Goal: Task Accomplishment & Management: Complete application form

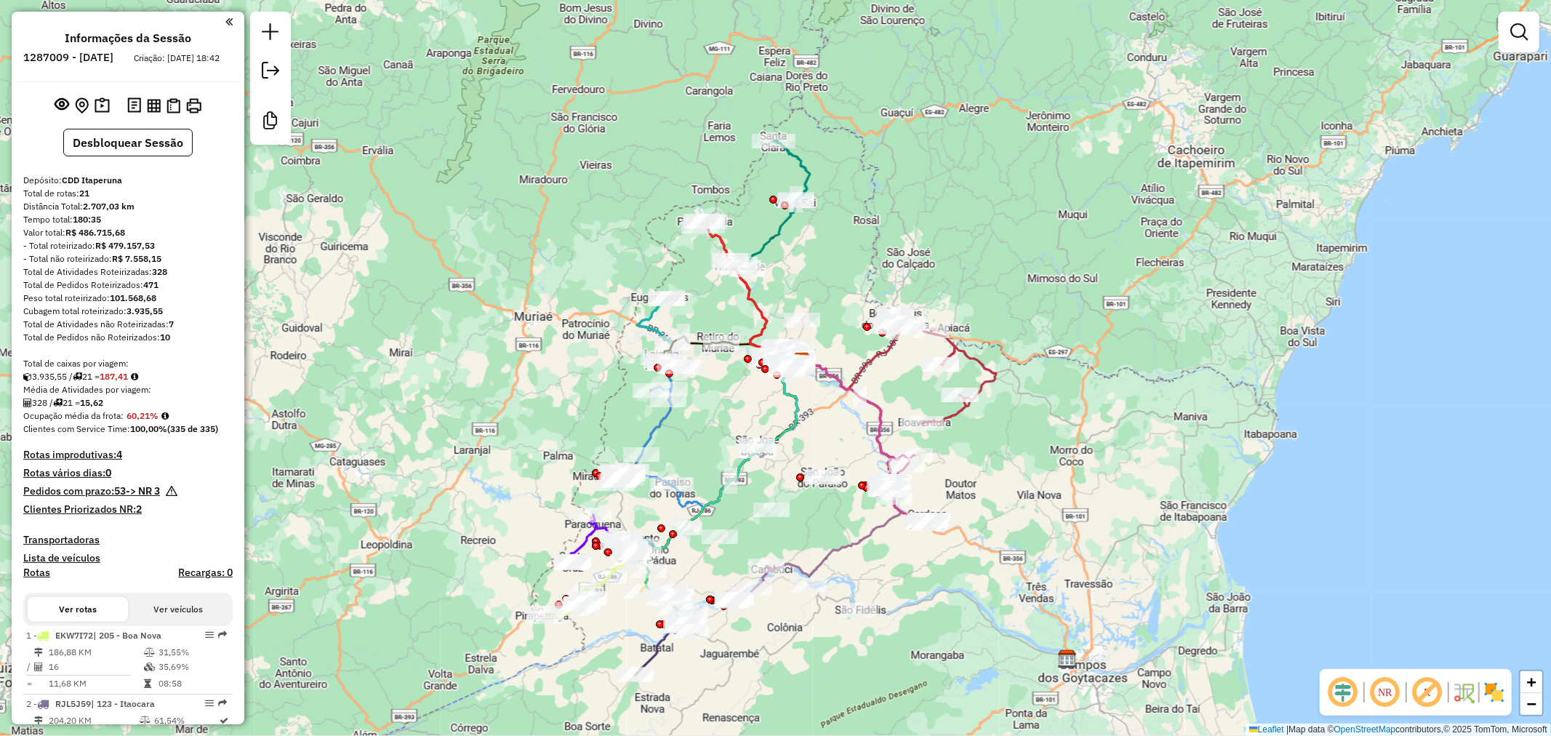
scroll to position [161, 0]
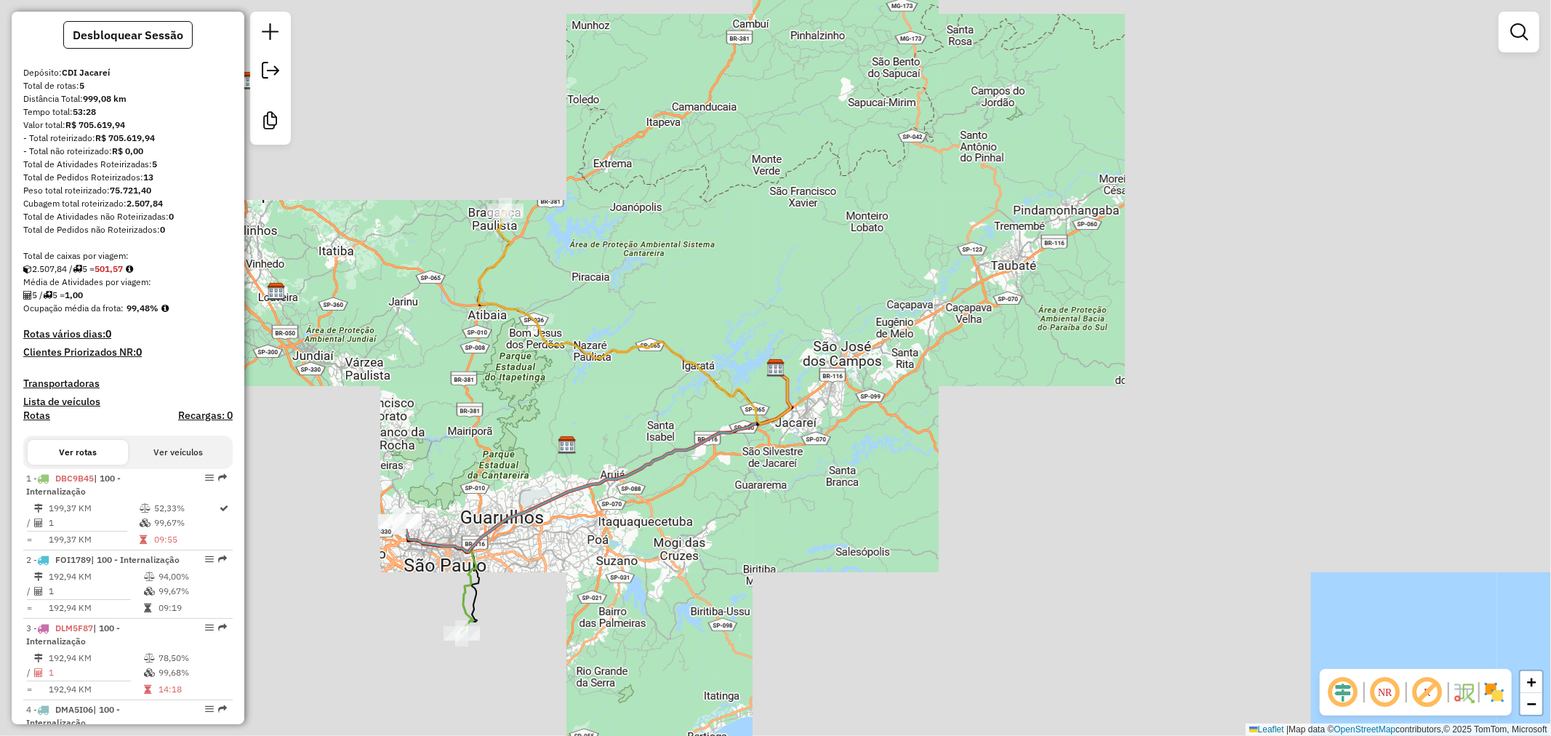
scroll to position [161, 0]
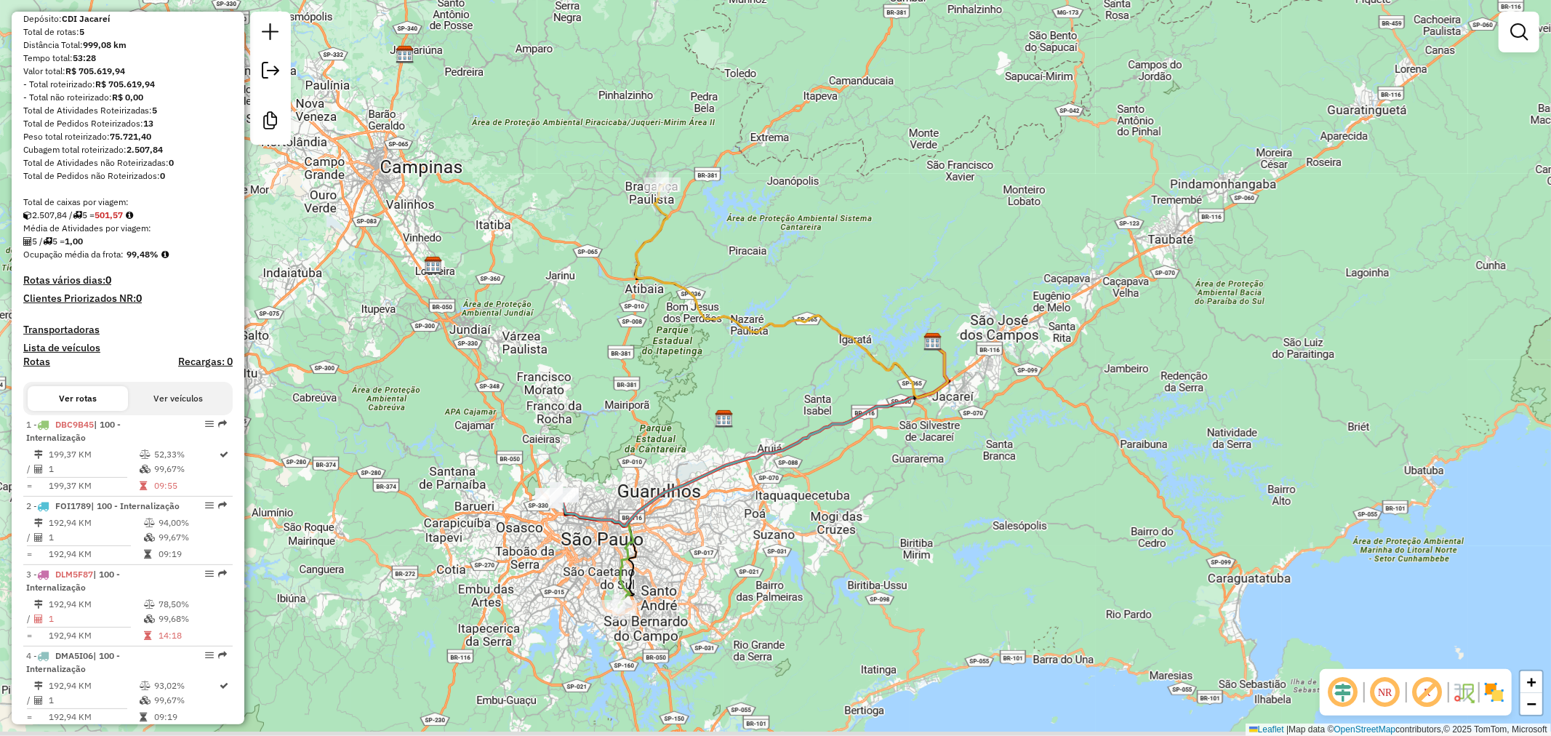
drag, startPoint x: 459, startPoint y: 608, endPoint x: 613, endPoint y: 589, distance: 155.3
click at [604, 585] on div "Janela de atendimento Grade de atendimento Capacidade Transportadoras Veículos …" at bounding box center [775, 368] width 1551 height 736
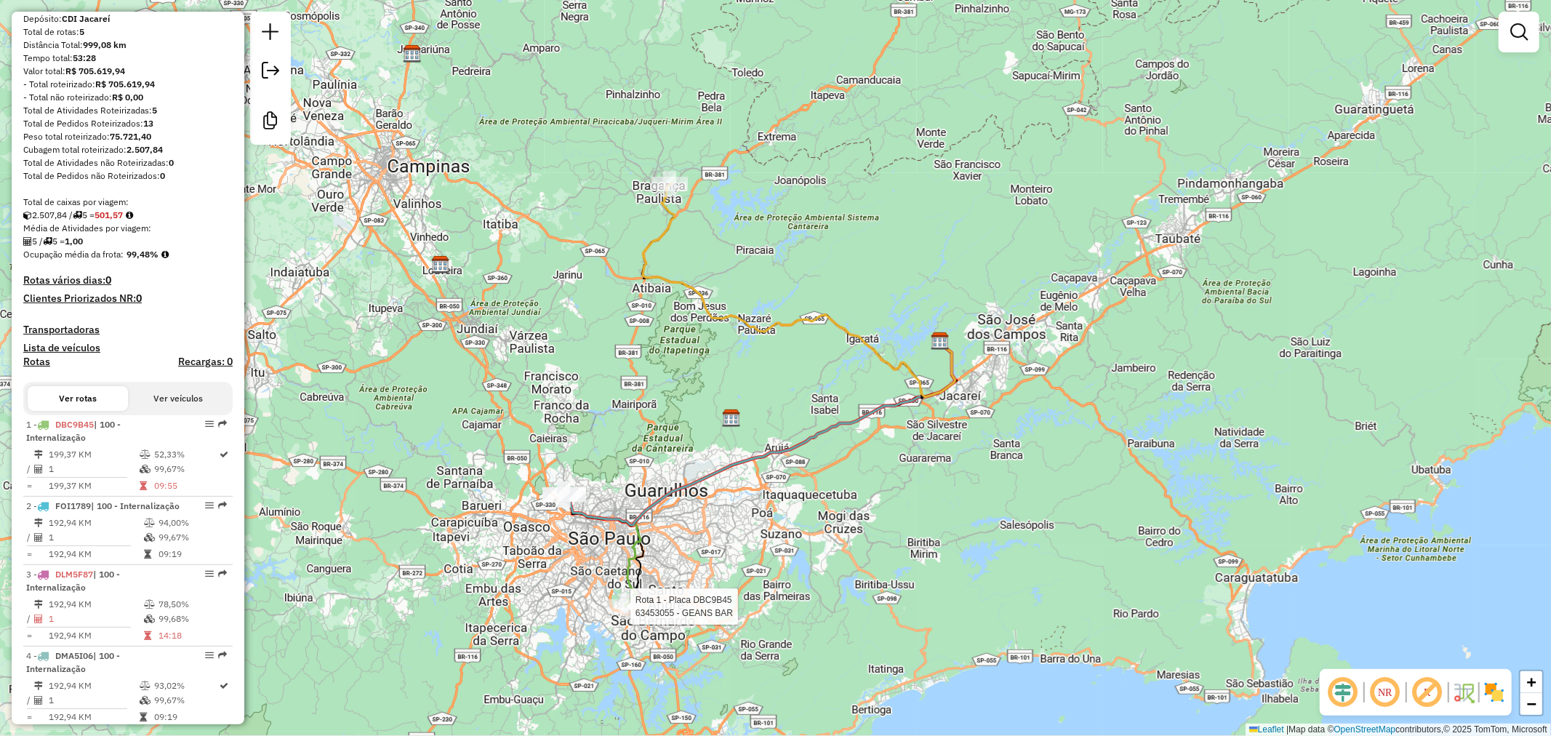
scroll to position [296, 0]
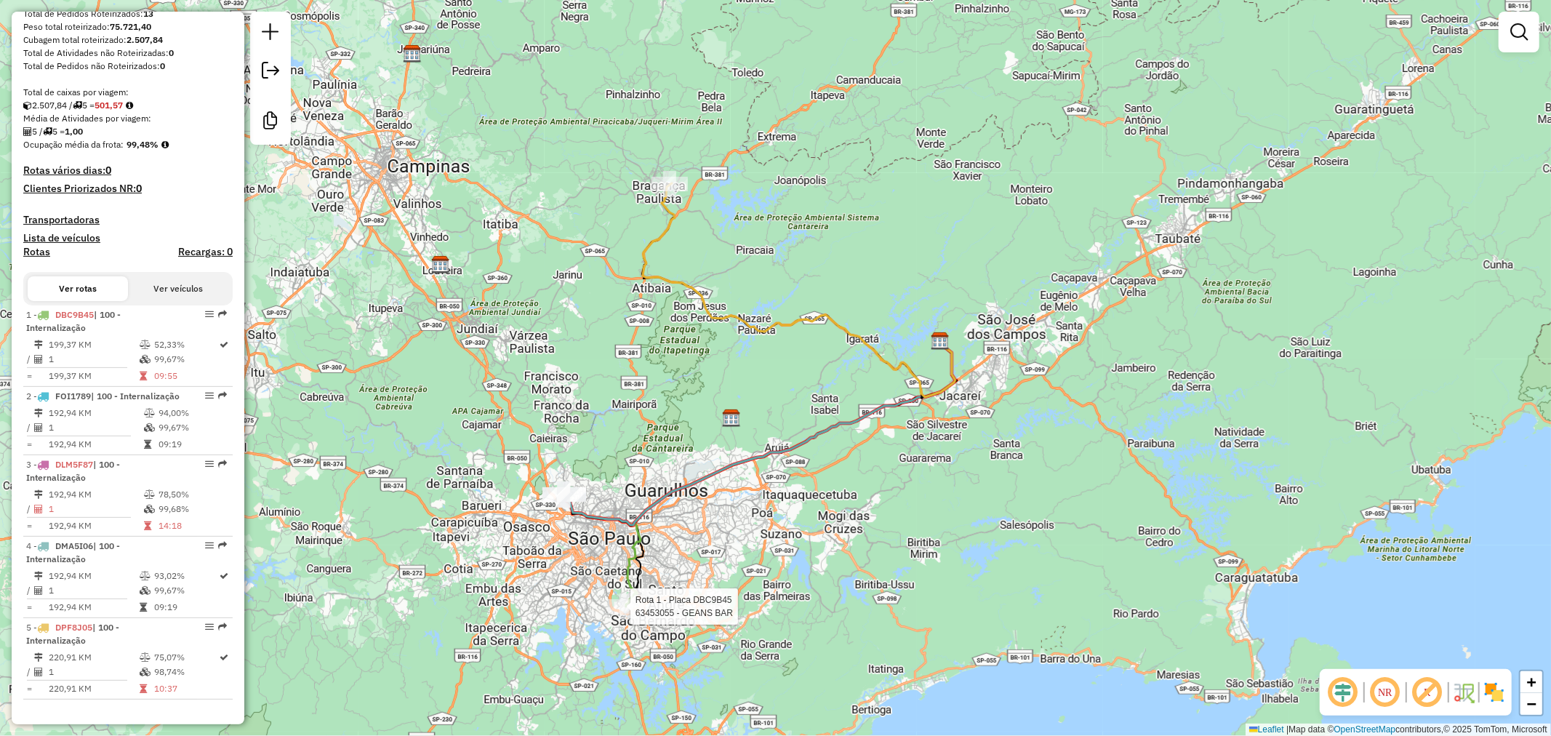
select select "**********"
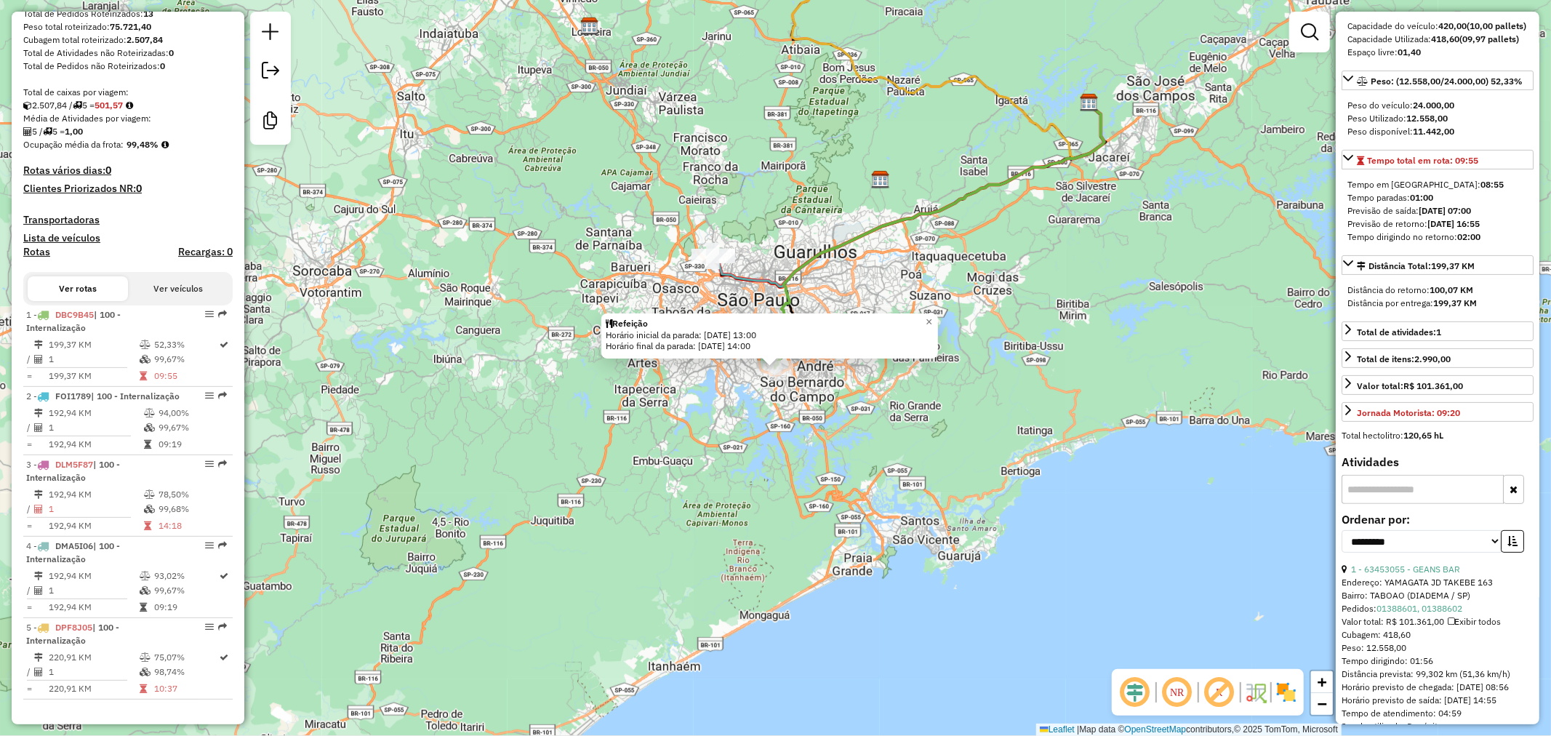
scroll to position [323, 0]
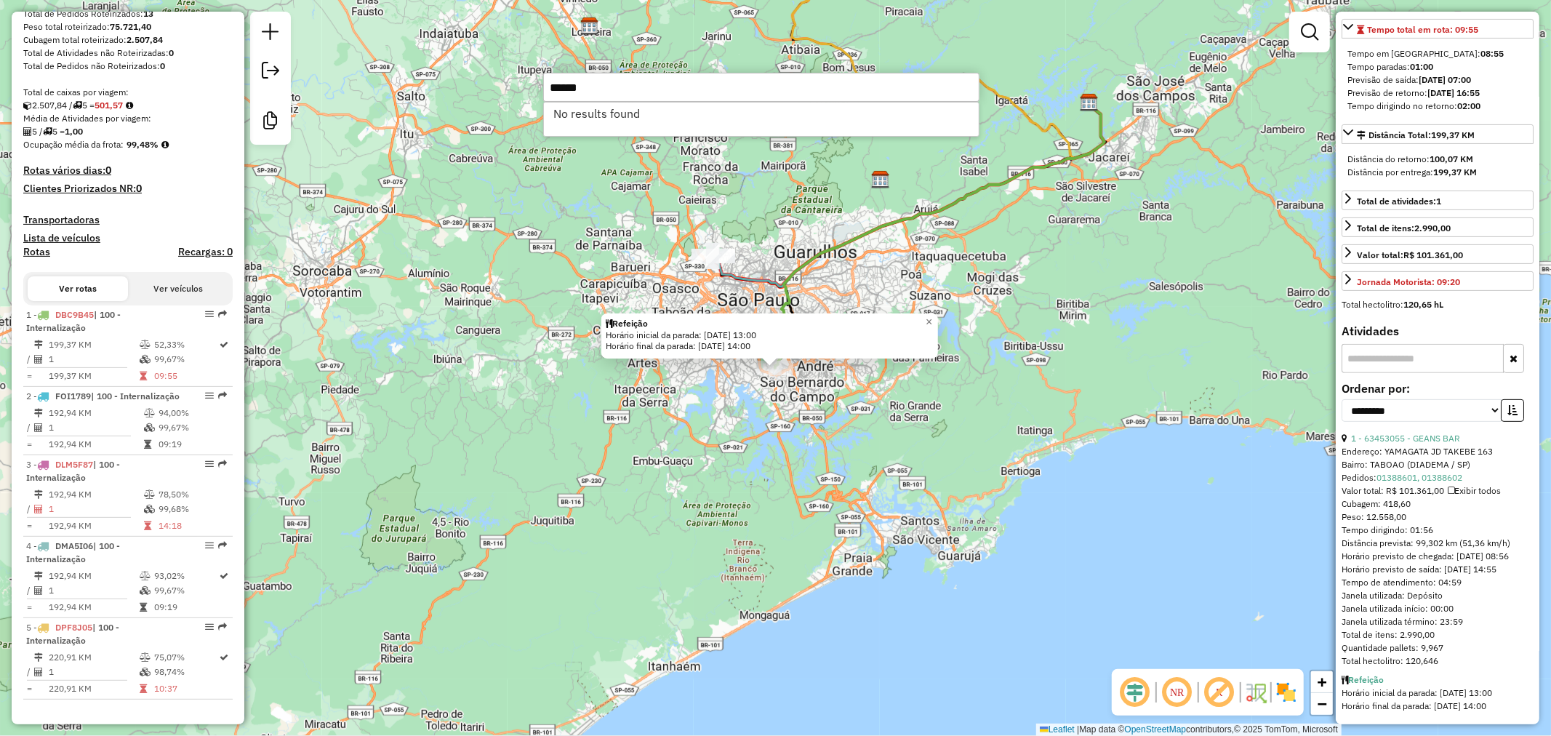
type input "******"
click at [529, 244] on div "Refeição Horário inicial da parada: 01/10/2025 13:00 Horário final da parada: 0…" at bounding box center [775, 368] width 1551 height 736
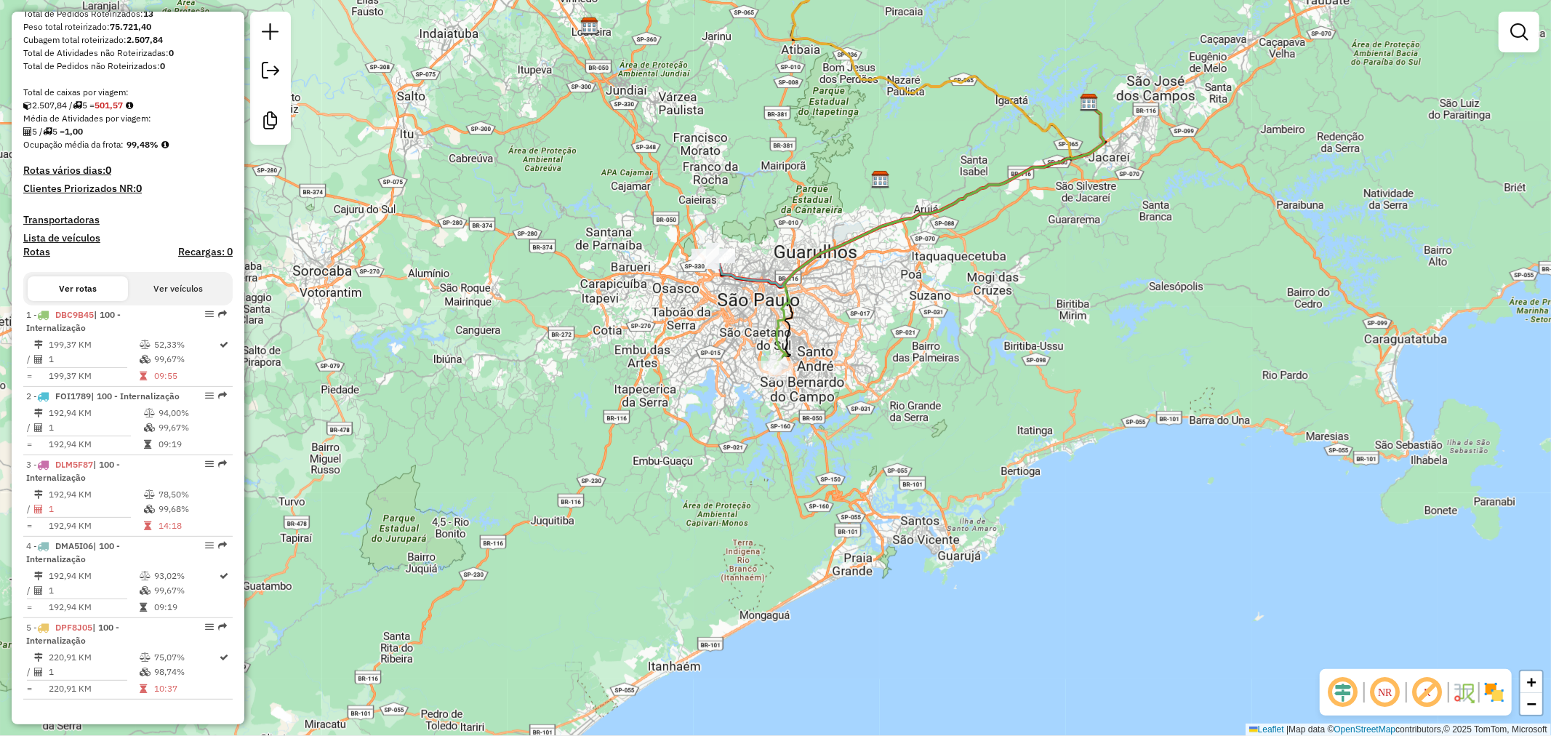
click at [577, 299] on div "Janela de atendimento Grade de atendimento Capacidade Transportadoras Veículos …" at bounding box center [775, 368] width 1551 height 736
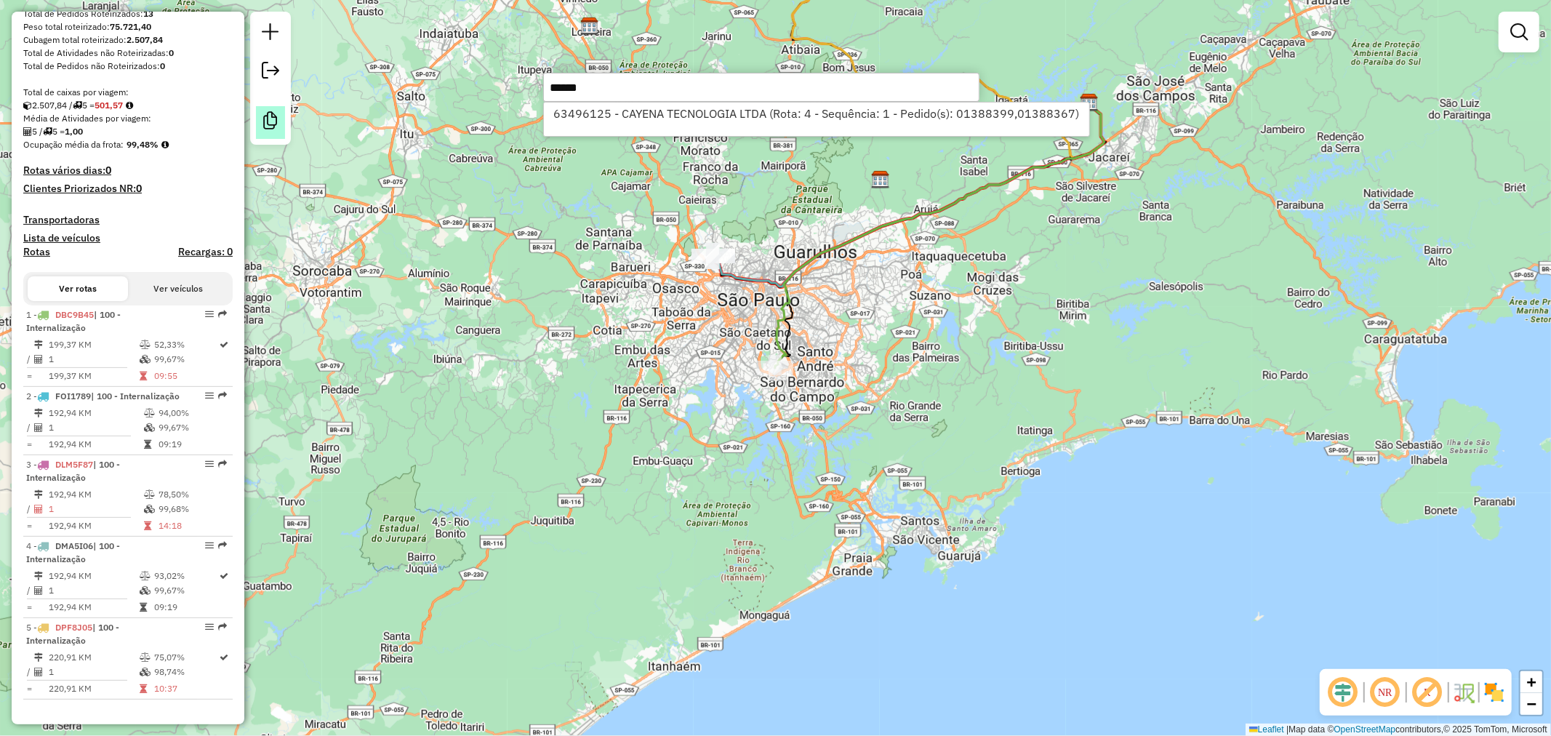
type input "******"
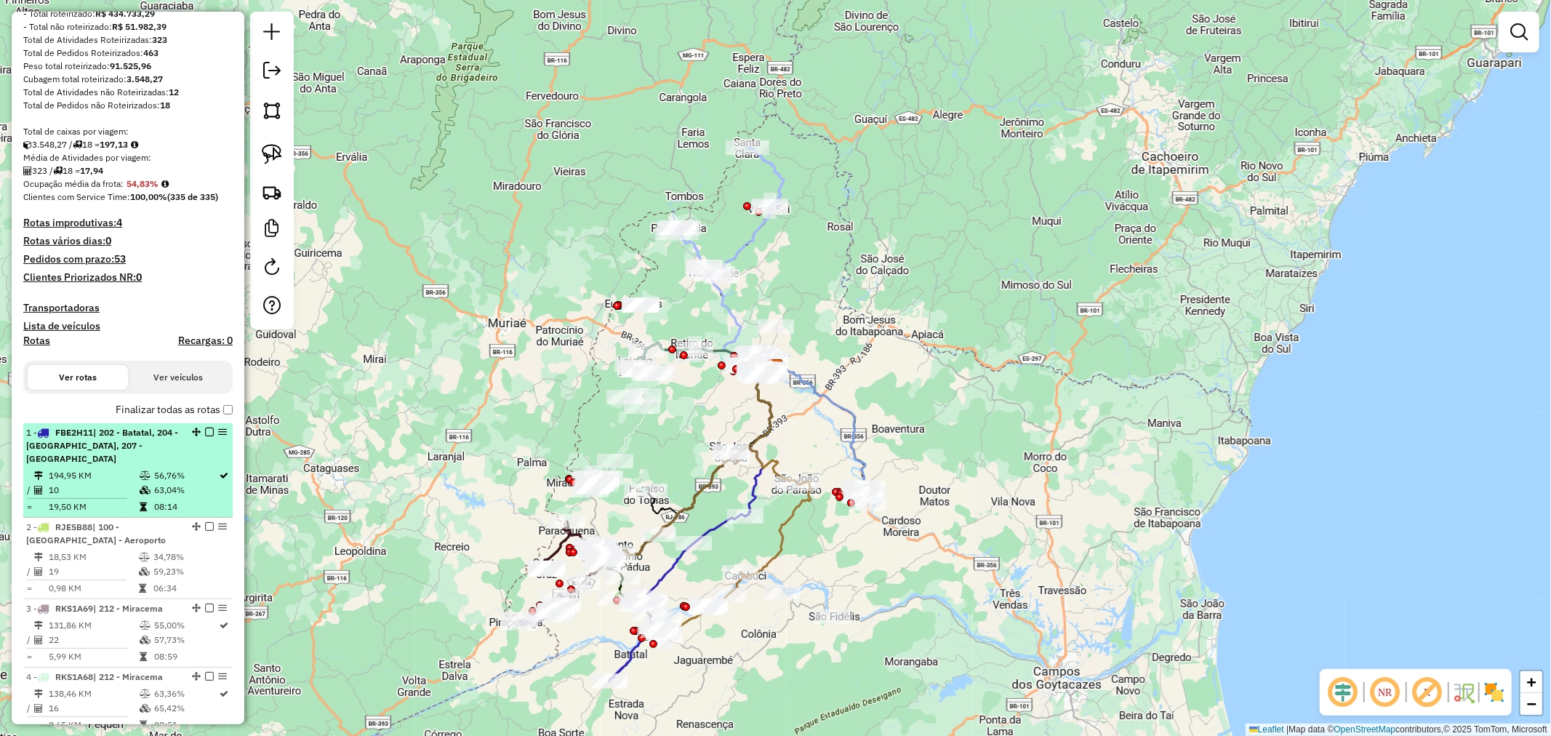
scroll to position [242, 0]
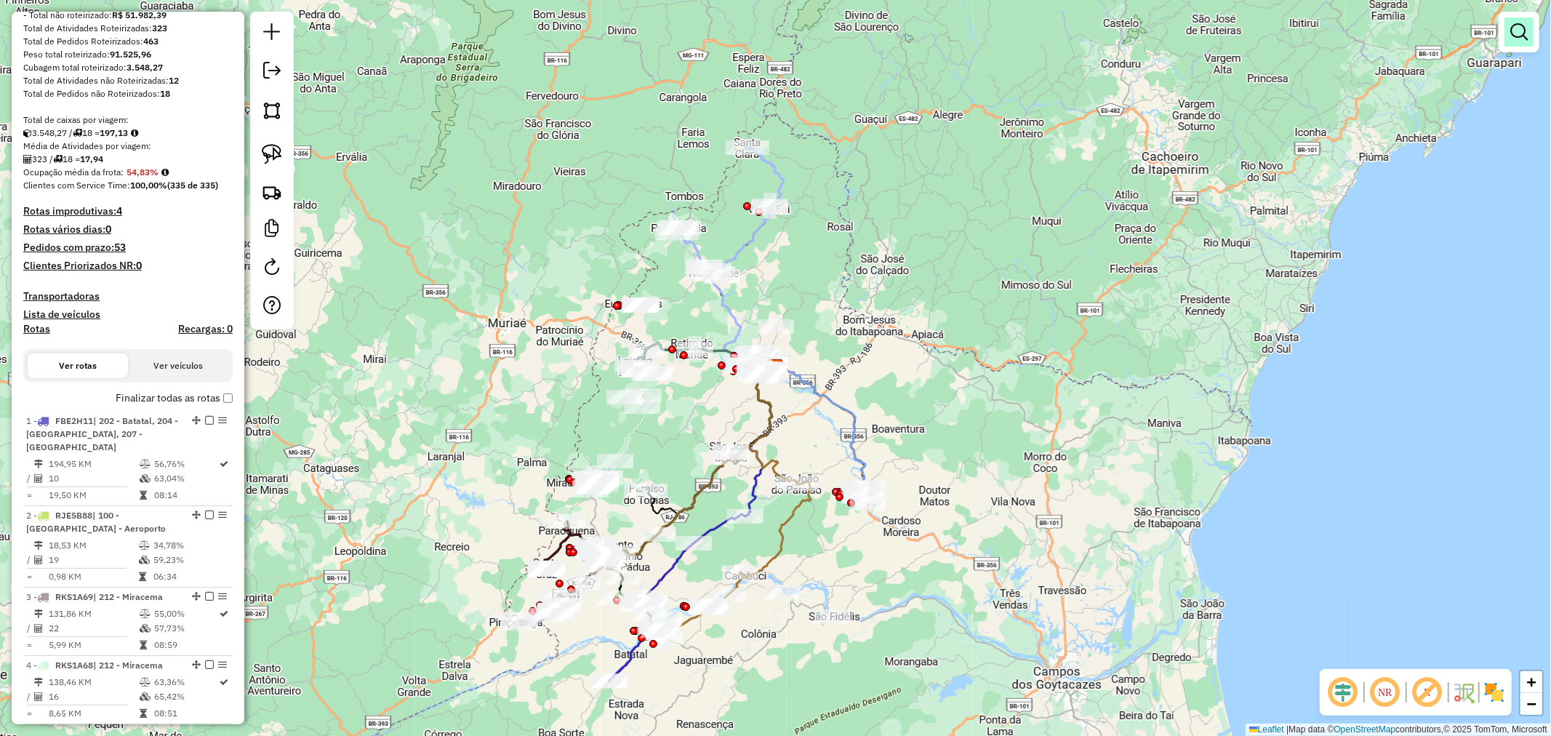
click at [1510, 33] on em at bounding box center [1518, 31] width 17 height 17
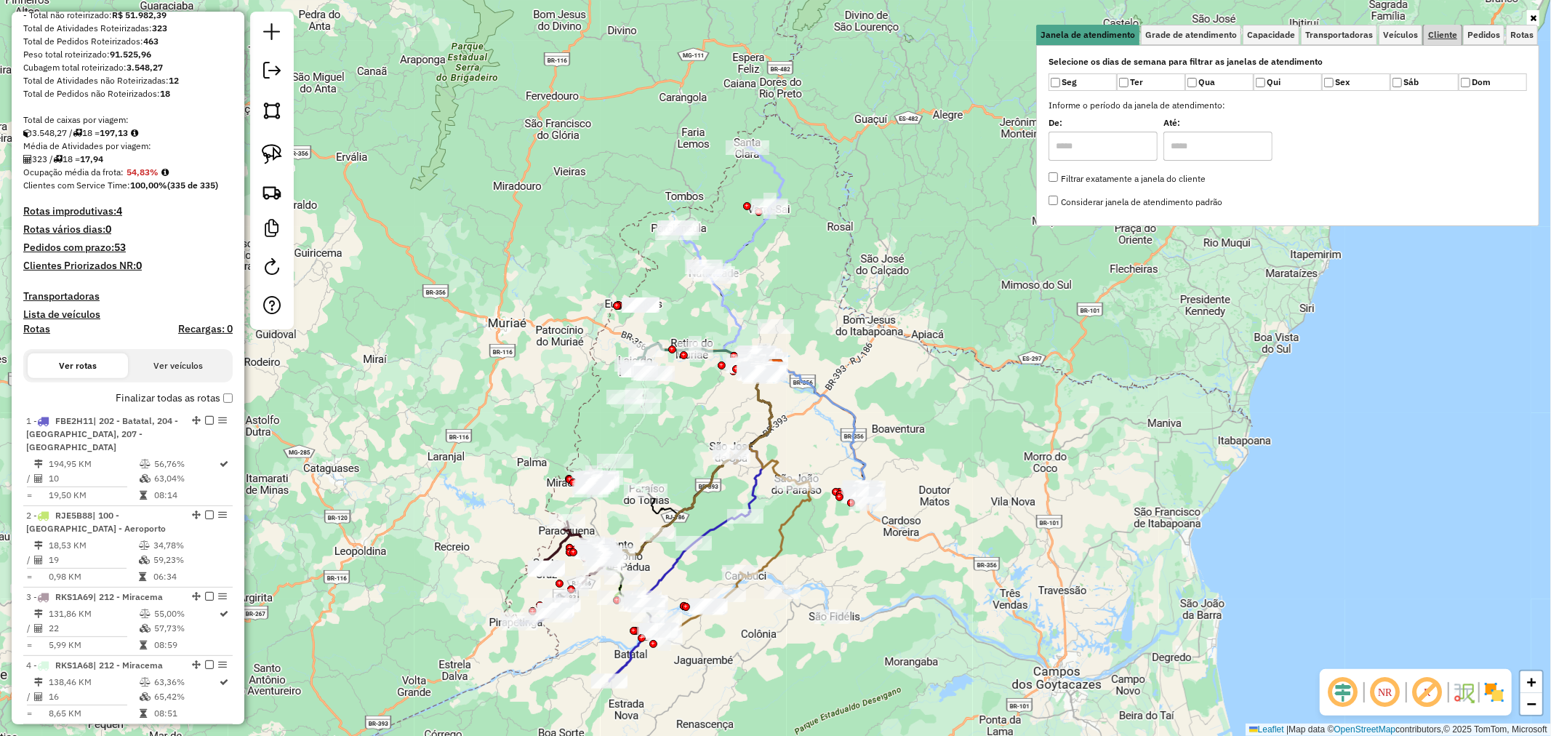
click at [1434, 40] on link "Cliente" at bounding box center [1442, 35] width 38 height 20
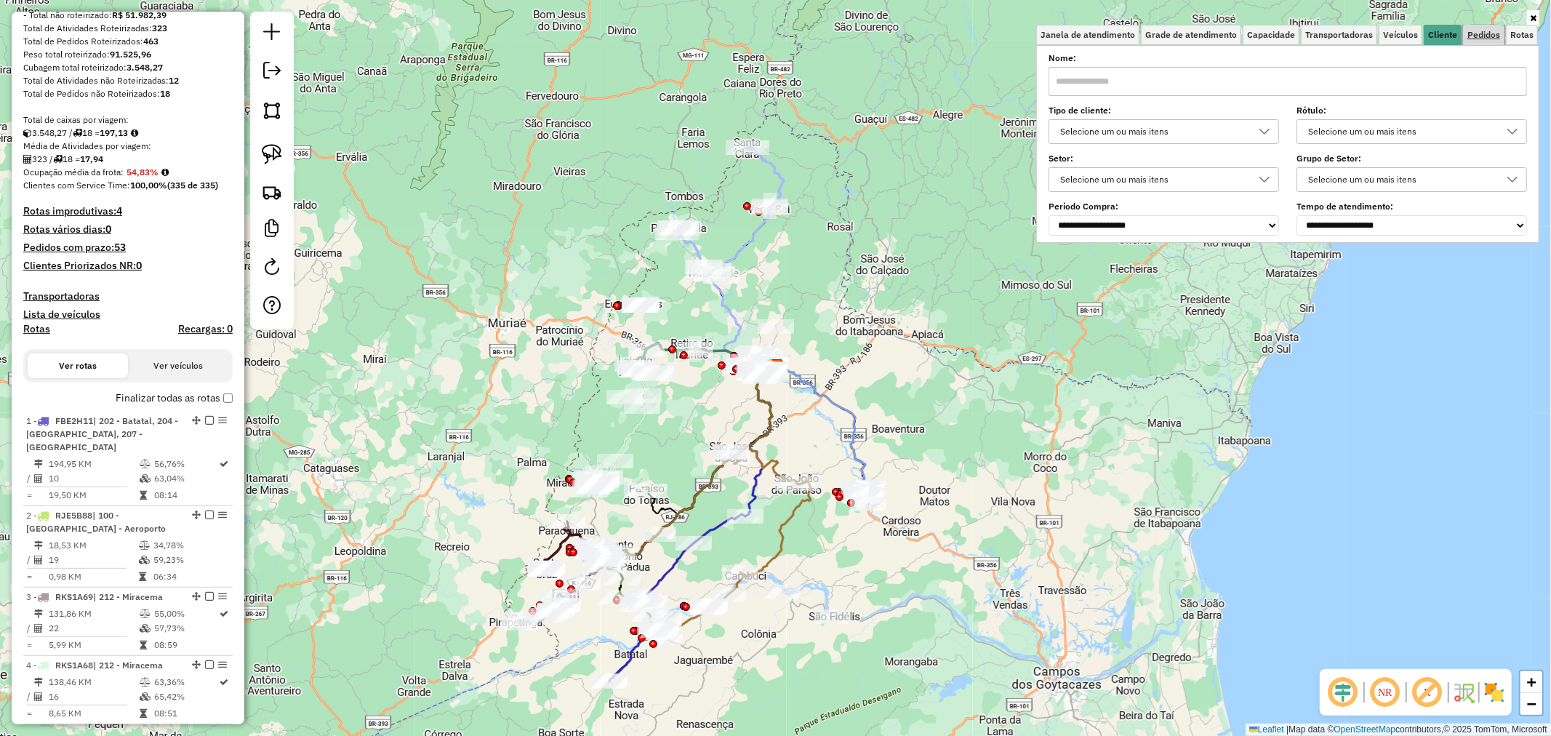
click at [1482, 40] on link "Pedidos" at bounding box center [1483, 35] width 41 height 20
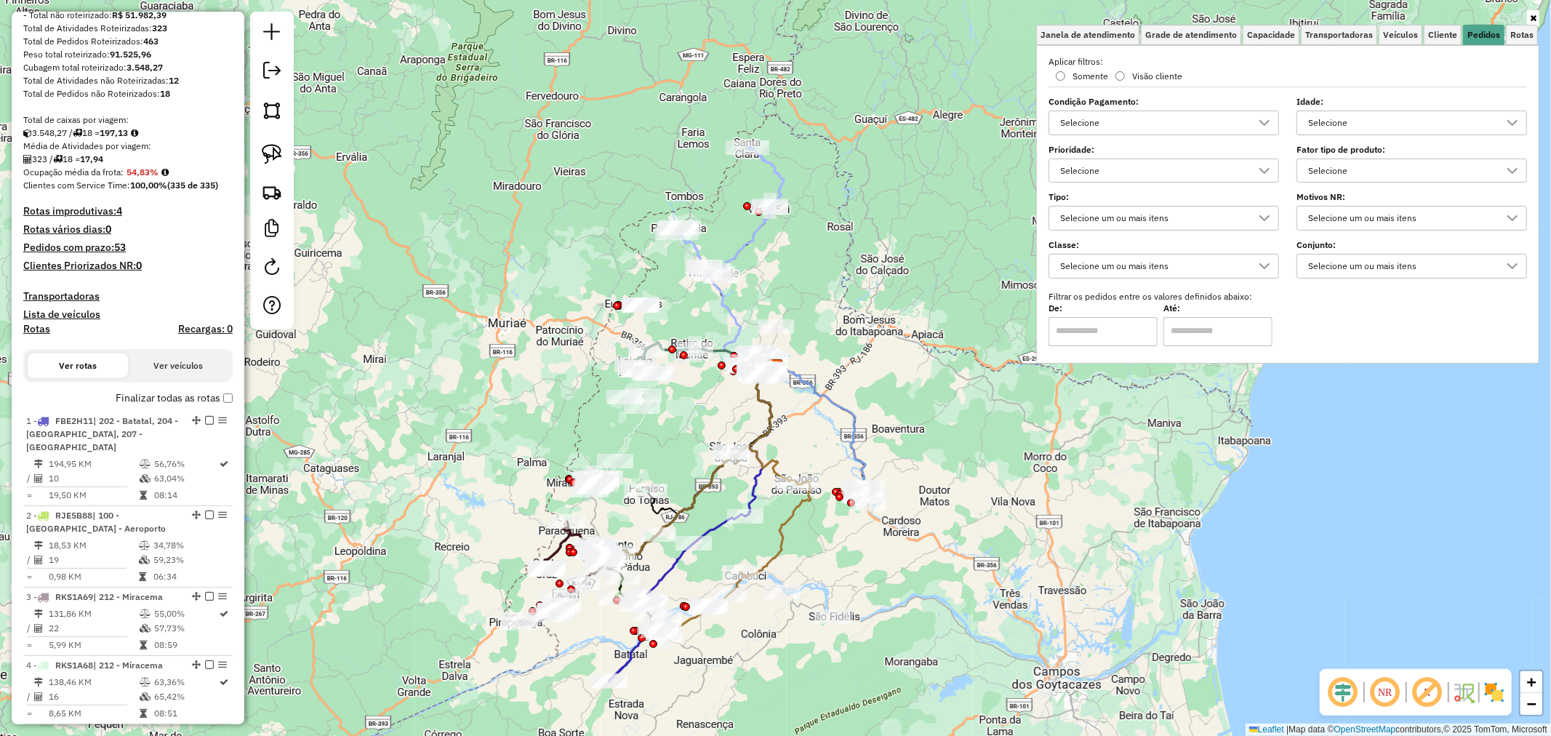
click at [1382, 172] on div "Selecione" at bounding box center [1401, 170] width 196 height 23
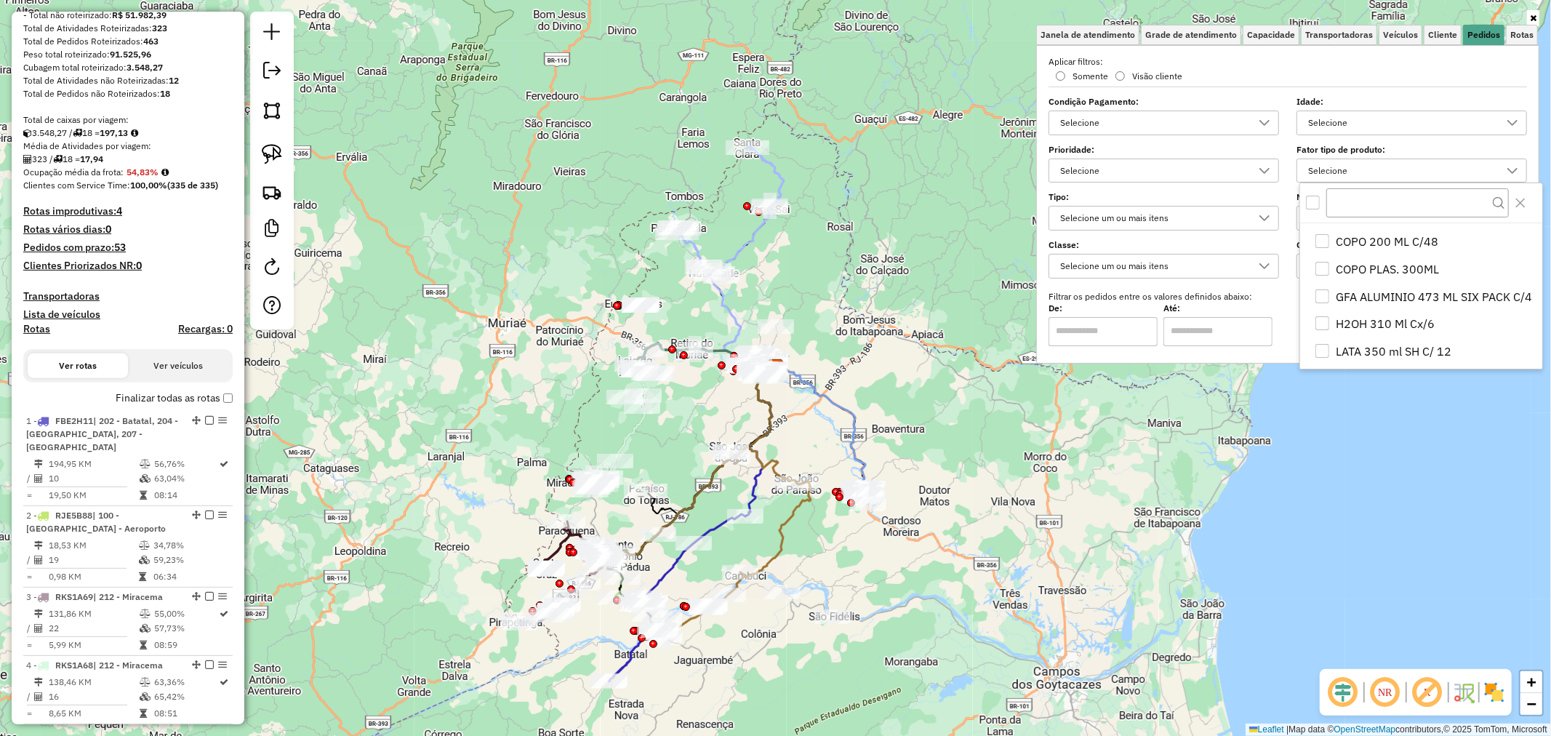
click at [1252, 298] on label "Filtrar os pedidos entre os valores definidos abaixo:" at bounding box center [1288, 296] width 496 height 13
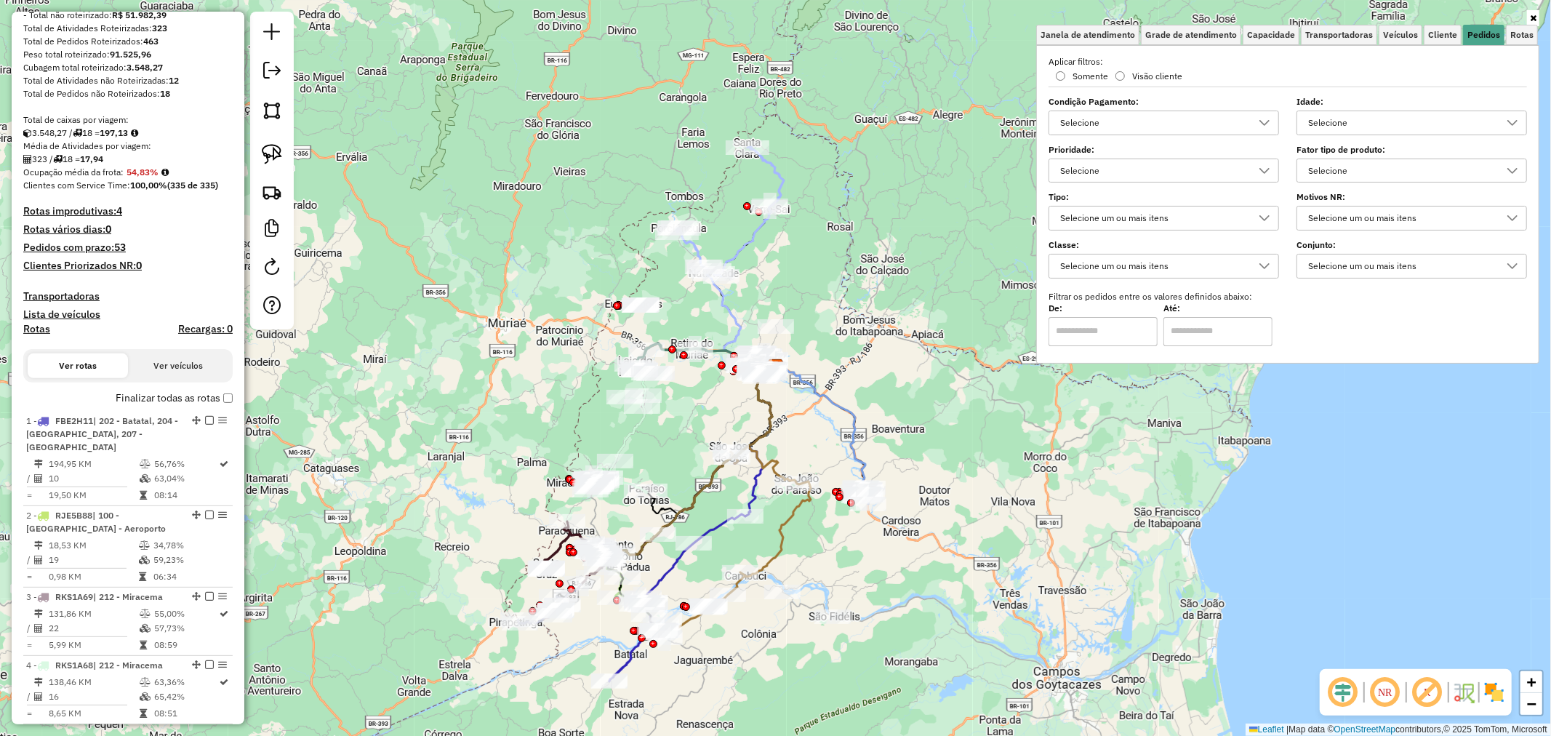
scroll to position [0, 0]
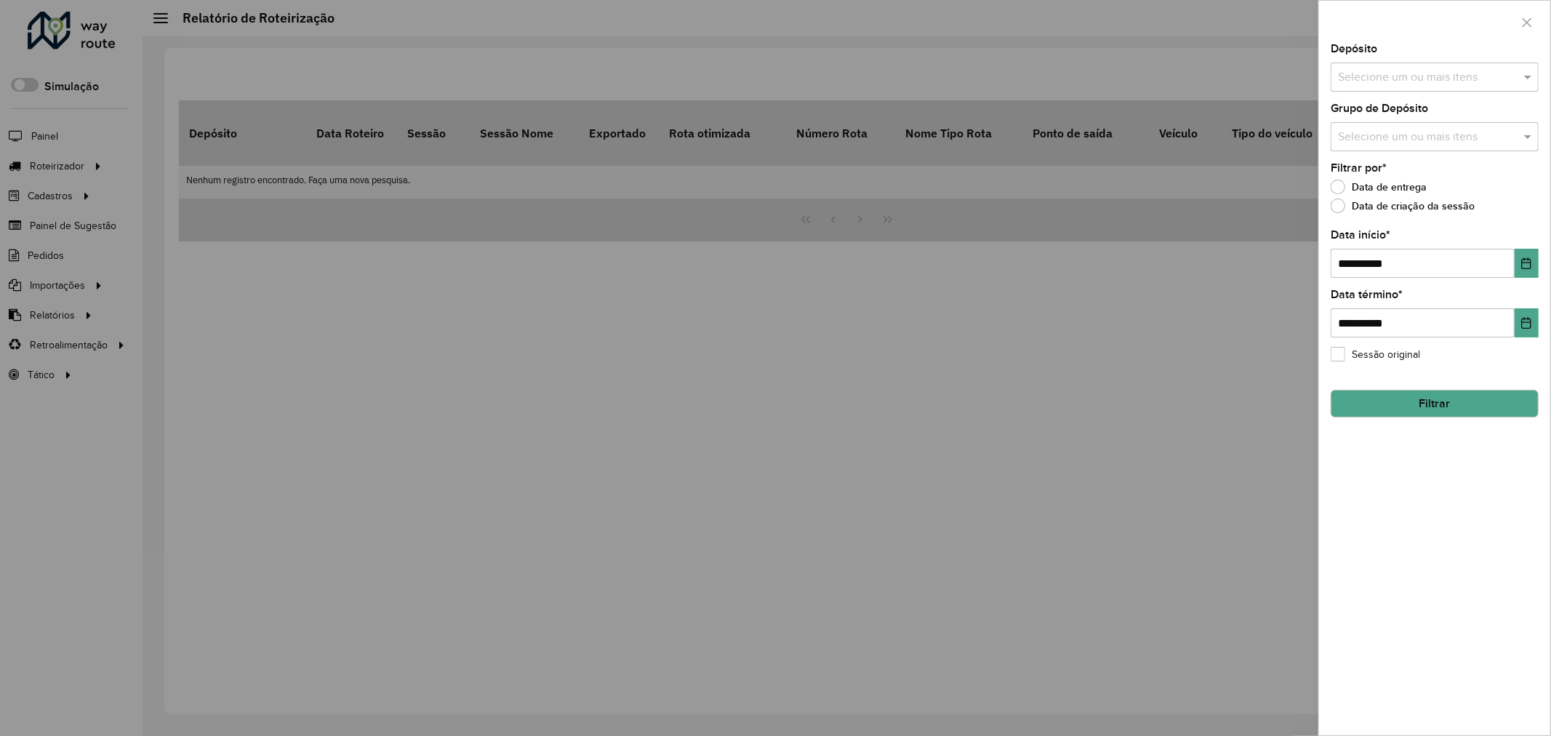
click at [86, 296] on div at bounding box center [775, 368] width 1551 height 736
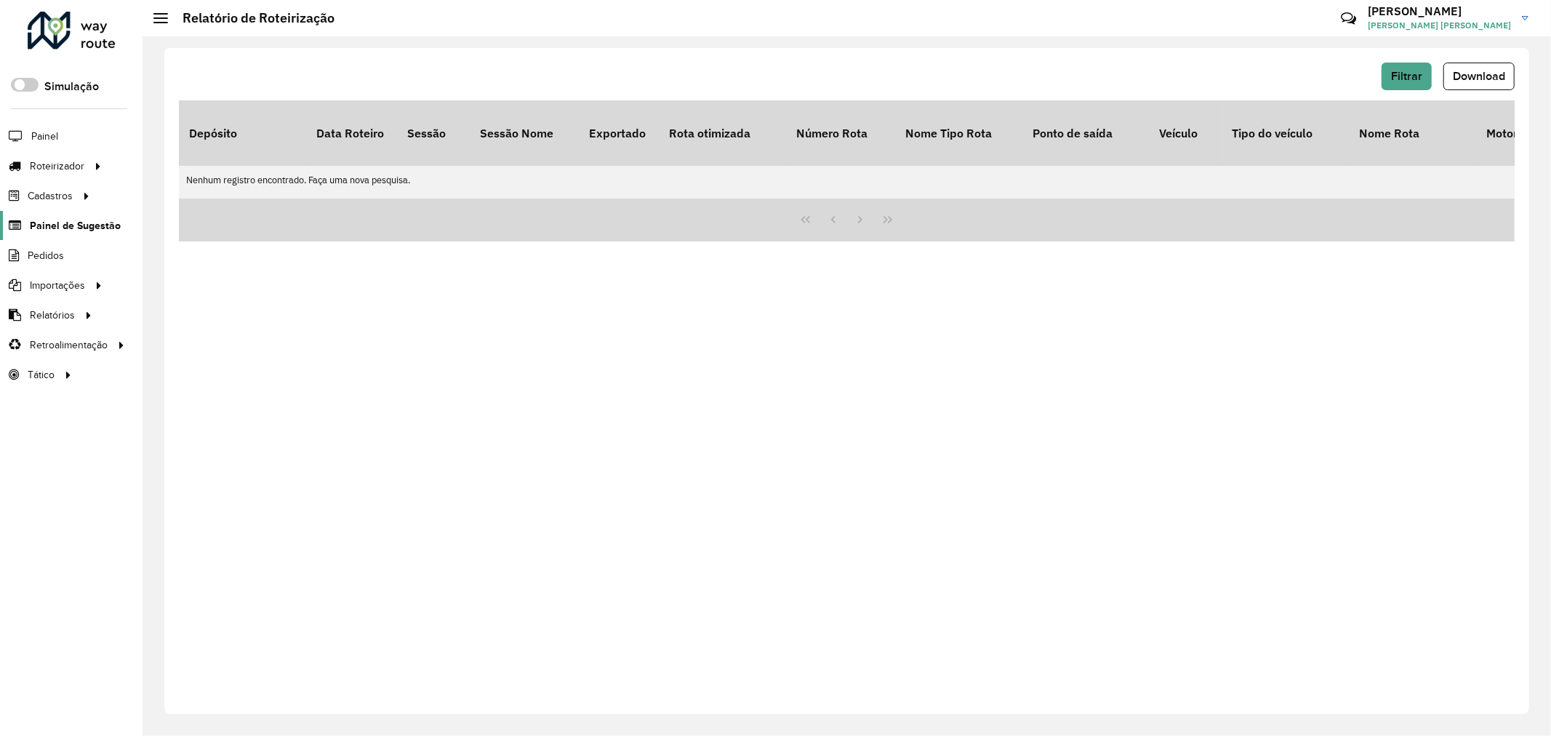
click at [91, 224] on span "Painel de Sugestão" at bounding box center [75, 225] width 91 height 15
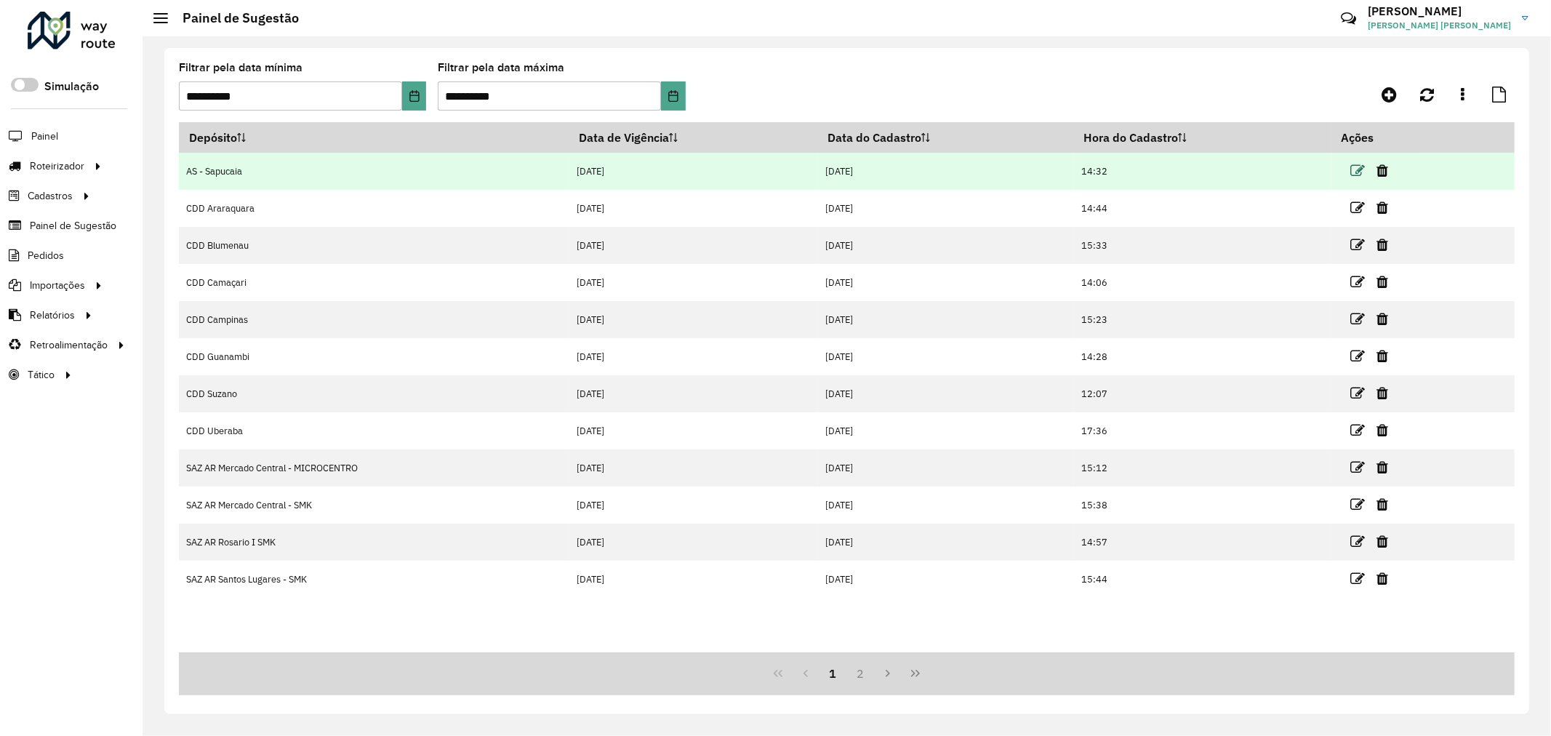
click at [1357, 170] on icon at bounding box center [1357, 171] width 15 height 15
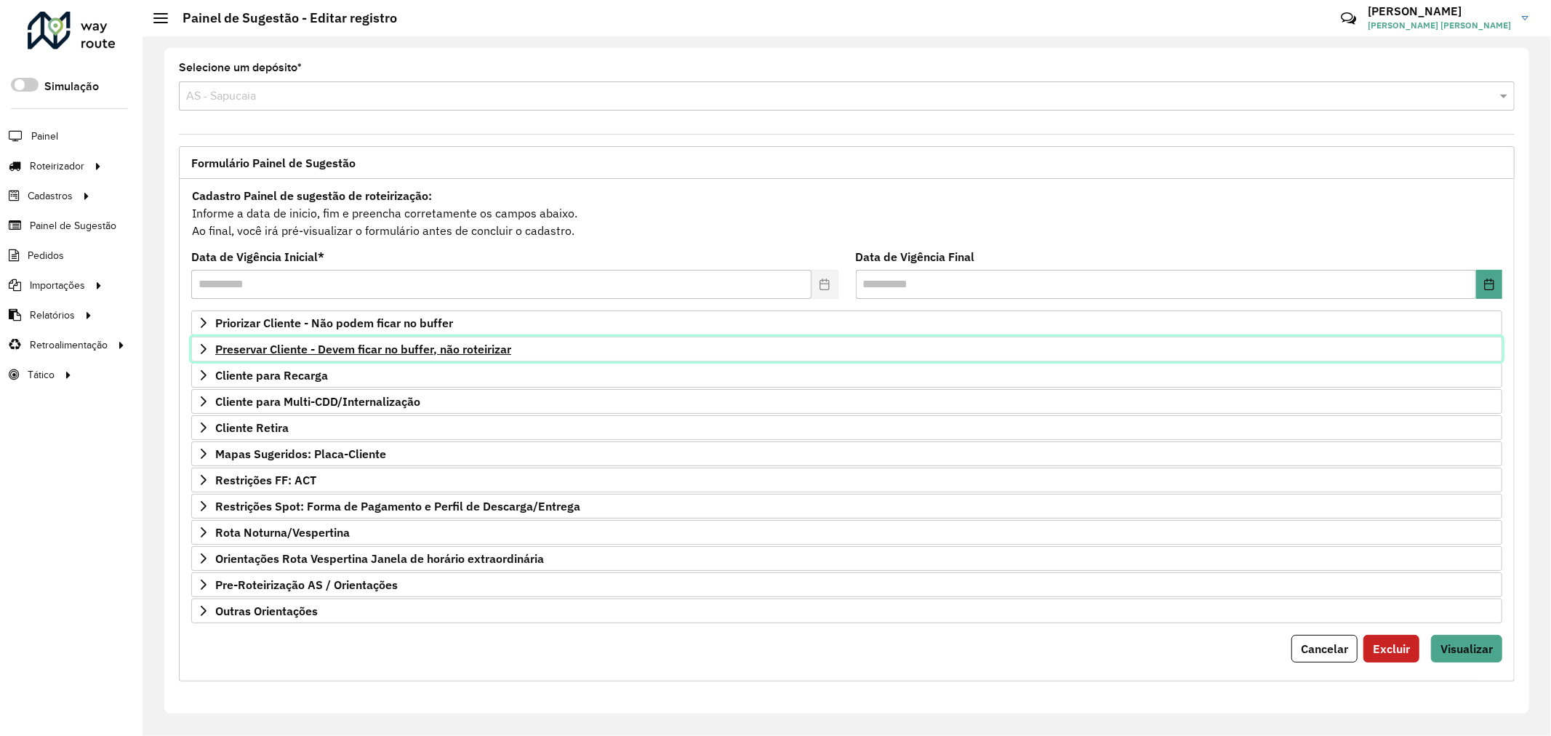
click at [393, 346] on span "Preservar Cliente - Devem ficar no buffer, não roteirizar" at bounding box center [363, 349] width 296 height 12
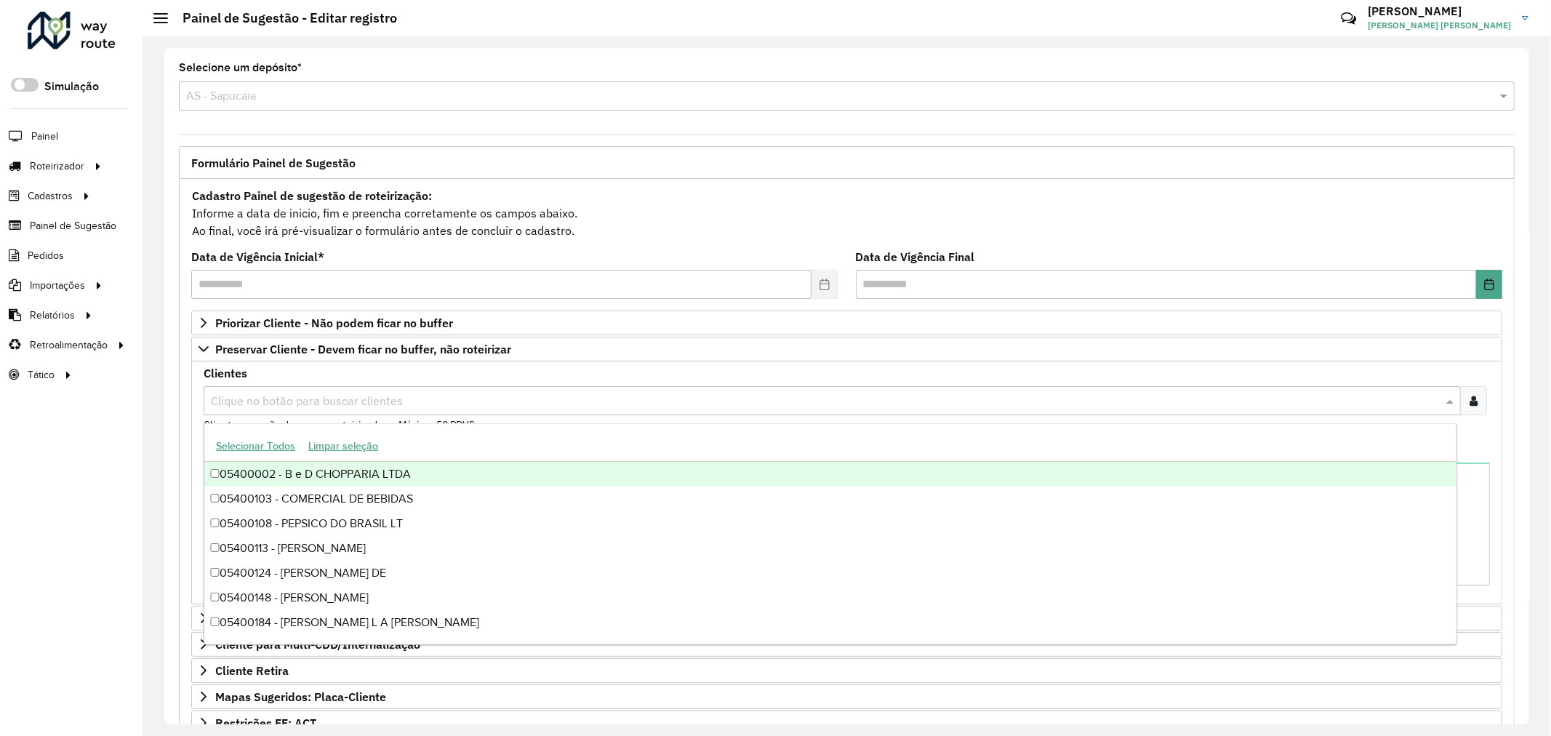
click at [482, 395] on input "text" at bounding box center [824, 401] width 1235 height 17
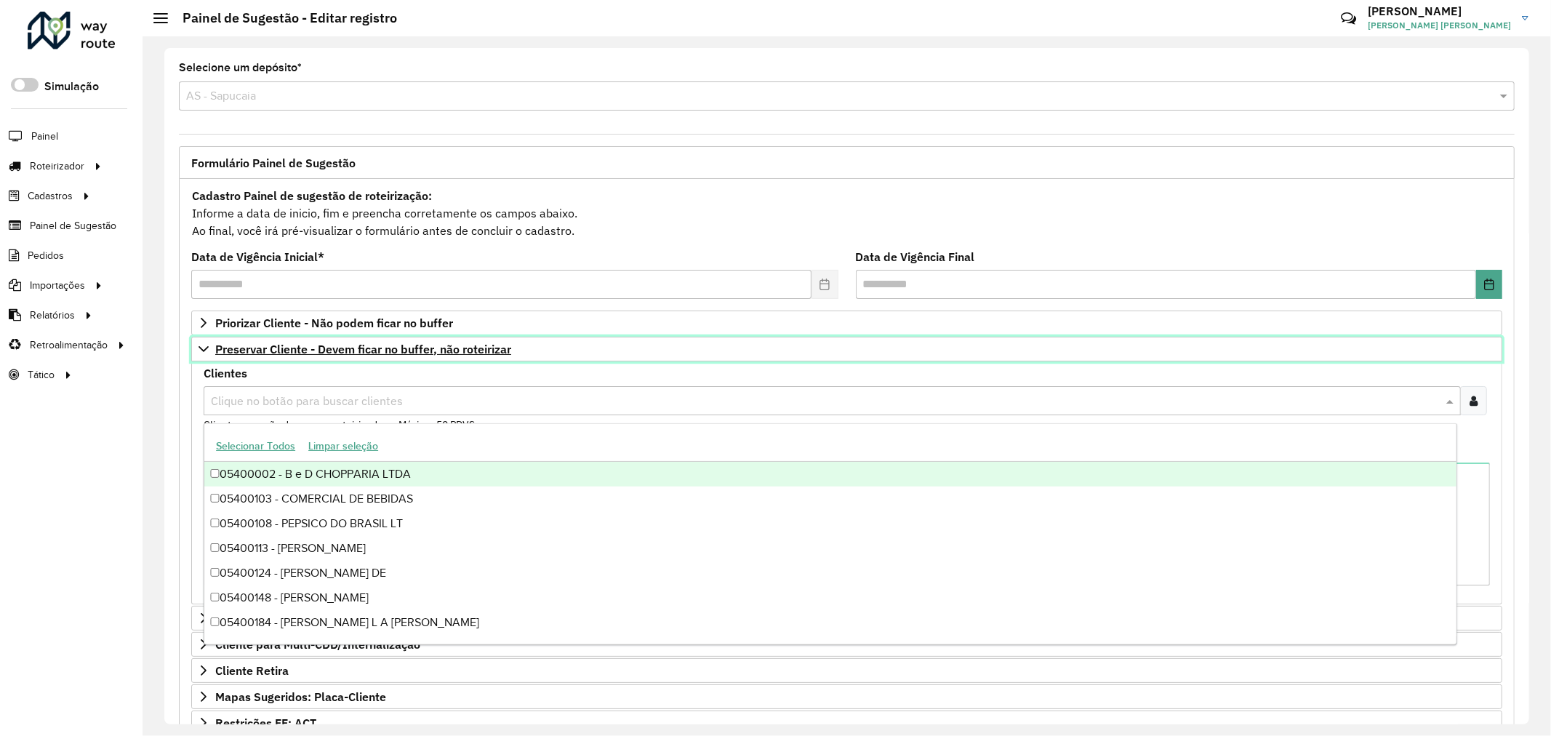
click at [453, 343] on span "Preservar Cliente - Devem ficar no buffer, não roteirizar" at bounding box center [363, 349] width 296 height 12
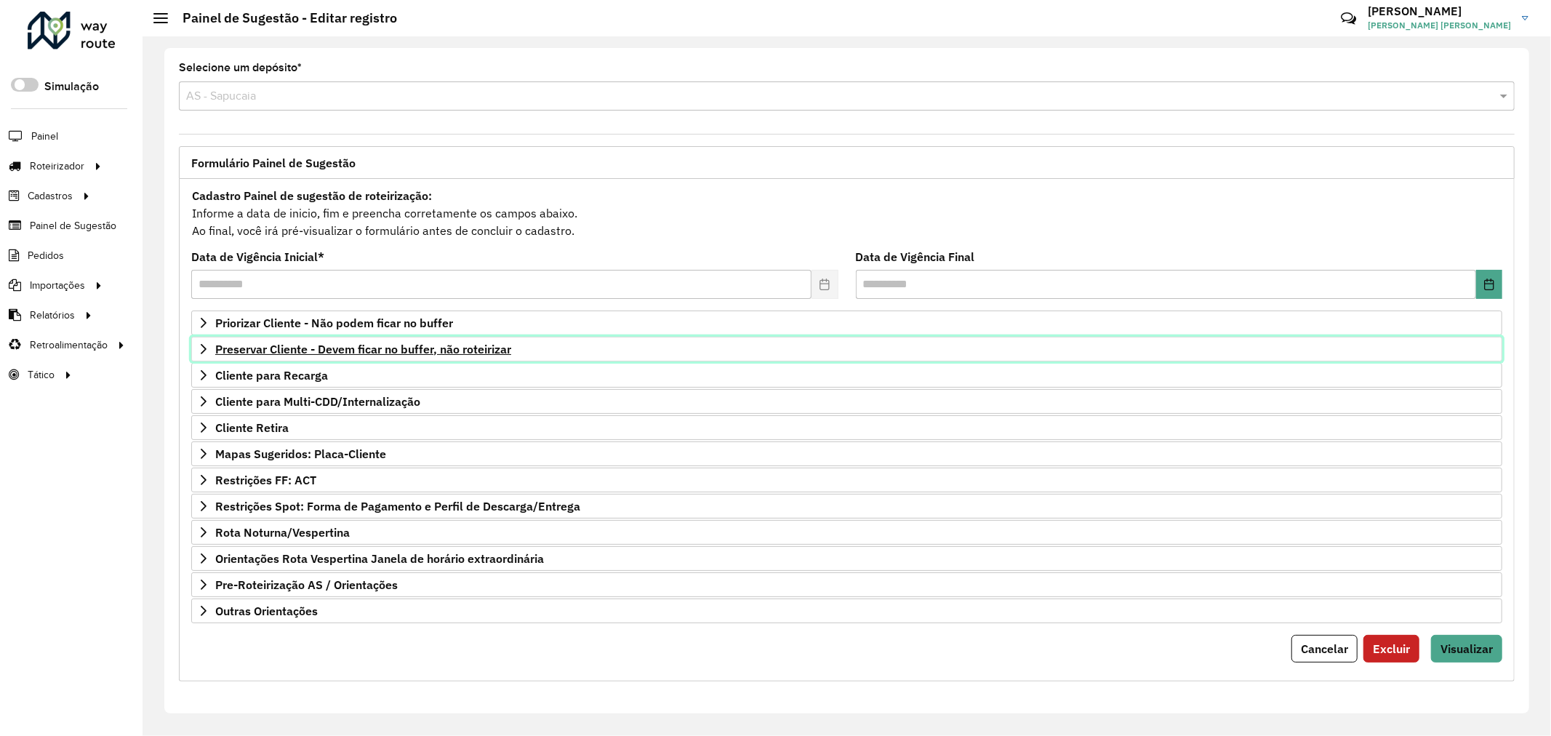
click at [401, 348] on span "Preservar Cliente - Devem ficar no buffer, não roteirizar" at bounding box center [363, 349] width 296 height 12
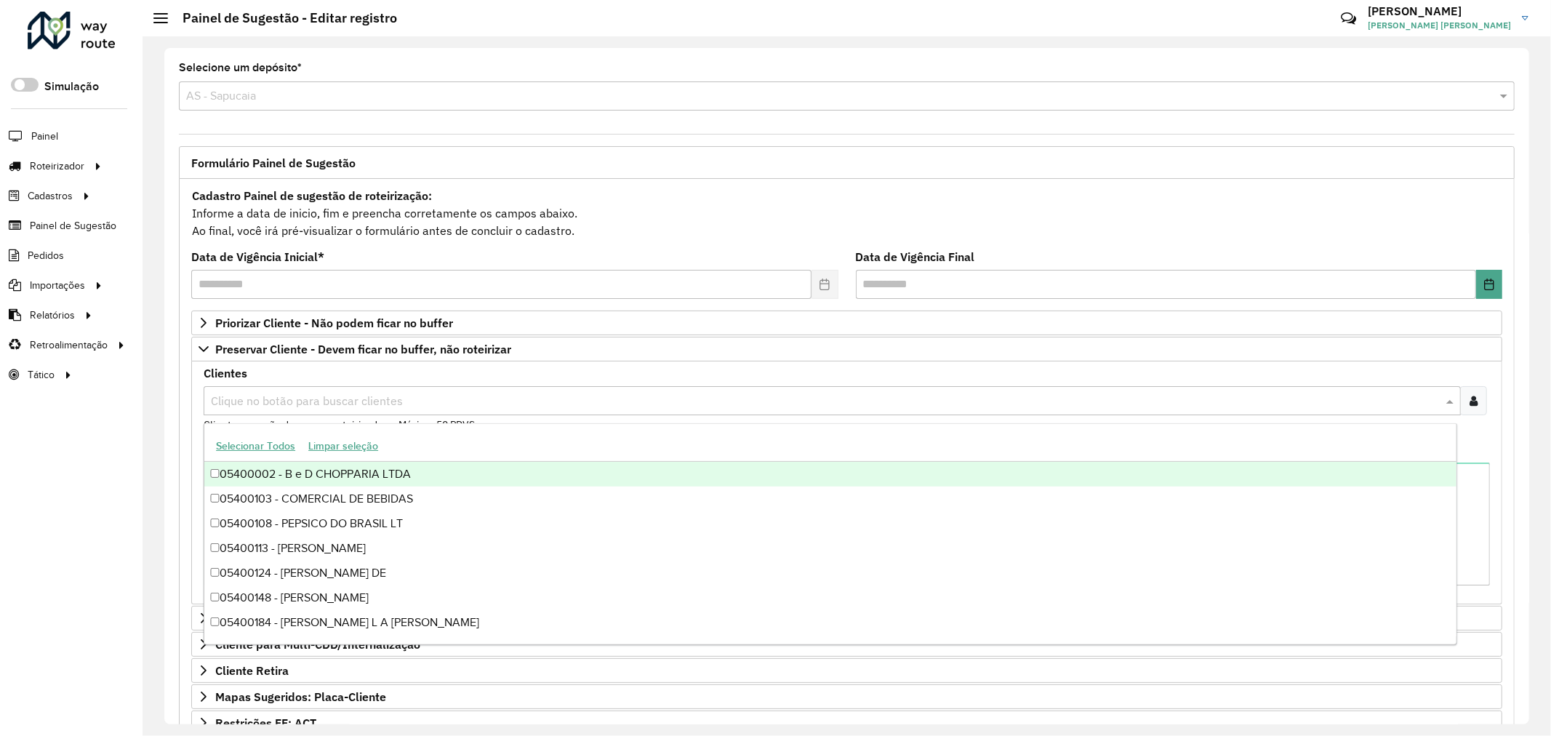
click at [430, 398] on input "text" at bounding box center [824, 401] width 1235 height 17
click at [430, 382] on div "Clientes Clique no botão para buscar clientes Clientes que não devem ser roteir…" at bounding box center [847, 400] width 1286 height 65
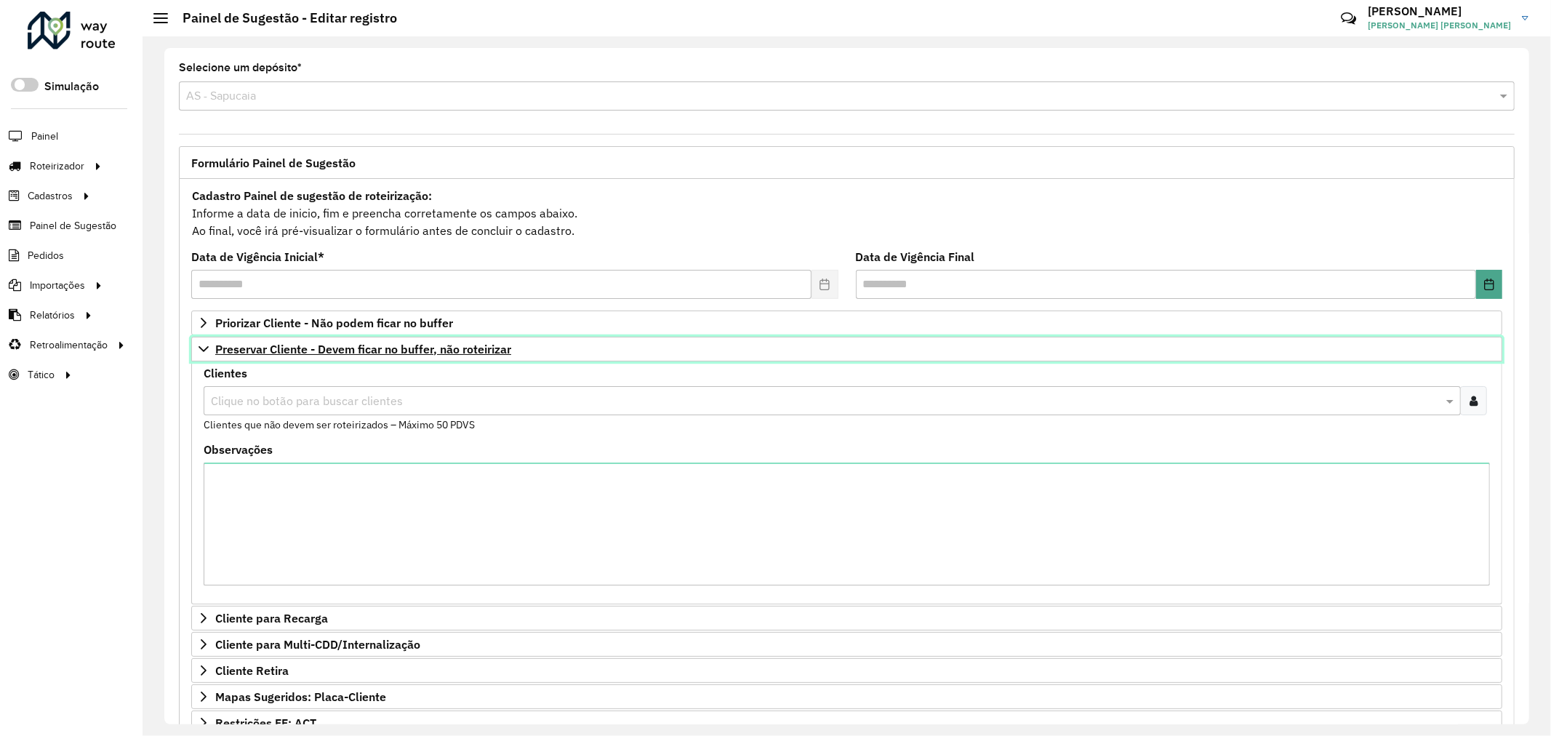
click at [373, 350] on span "Preservar Cliente - Devem ficar no buffer, não roteirizar" at bounding box center [363, 349] width 296 height 12
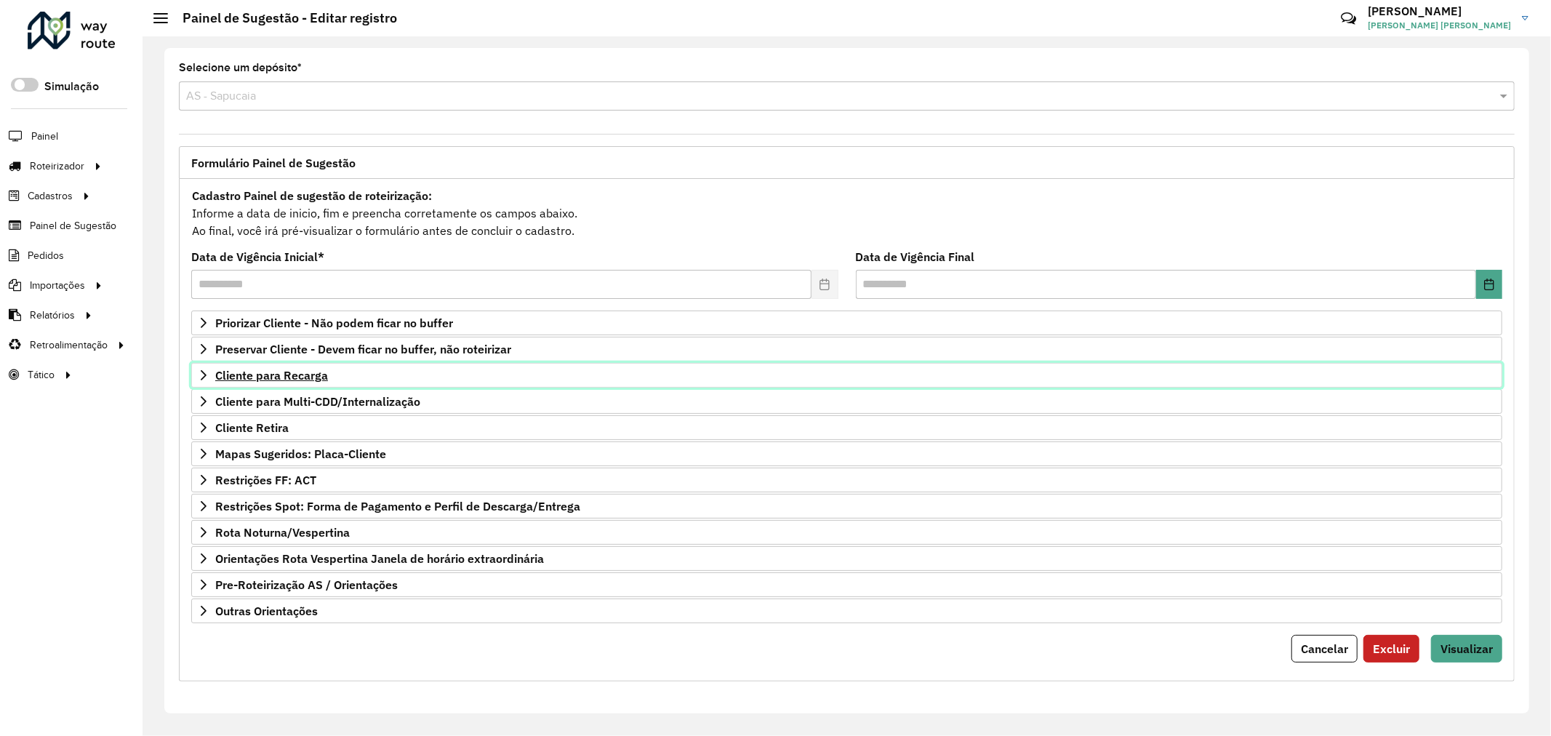
click at [294, 381] on span "Cliente para Recarga" at bounding box center [271, 375] width 113 height 12
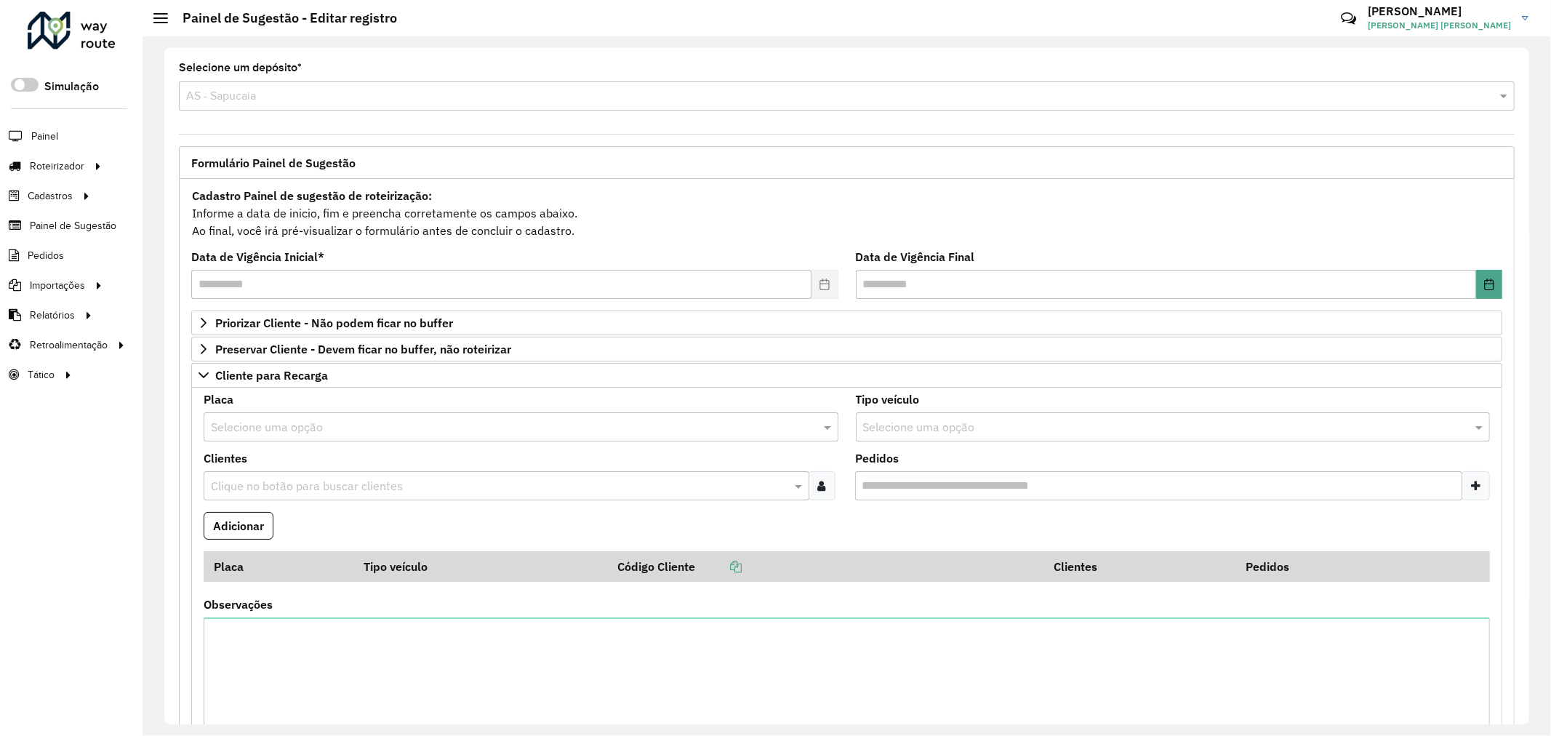
click at [960, 487] on input "Pedidos" at bounding box center [1159, 485] width 608 height 29
drag, startPoint x: 960, startPoint y: 487, endPoint x: 711, endPoint y: 445, distance: 252.9
click at [960, 487] on input "Pedidos" at bounding box center [1159, 485] width 608 height 29
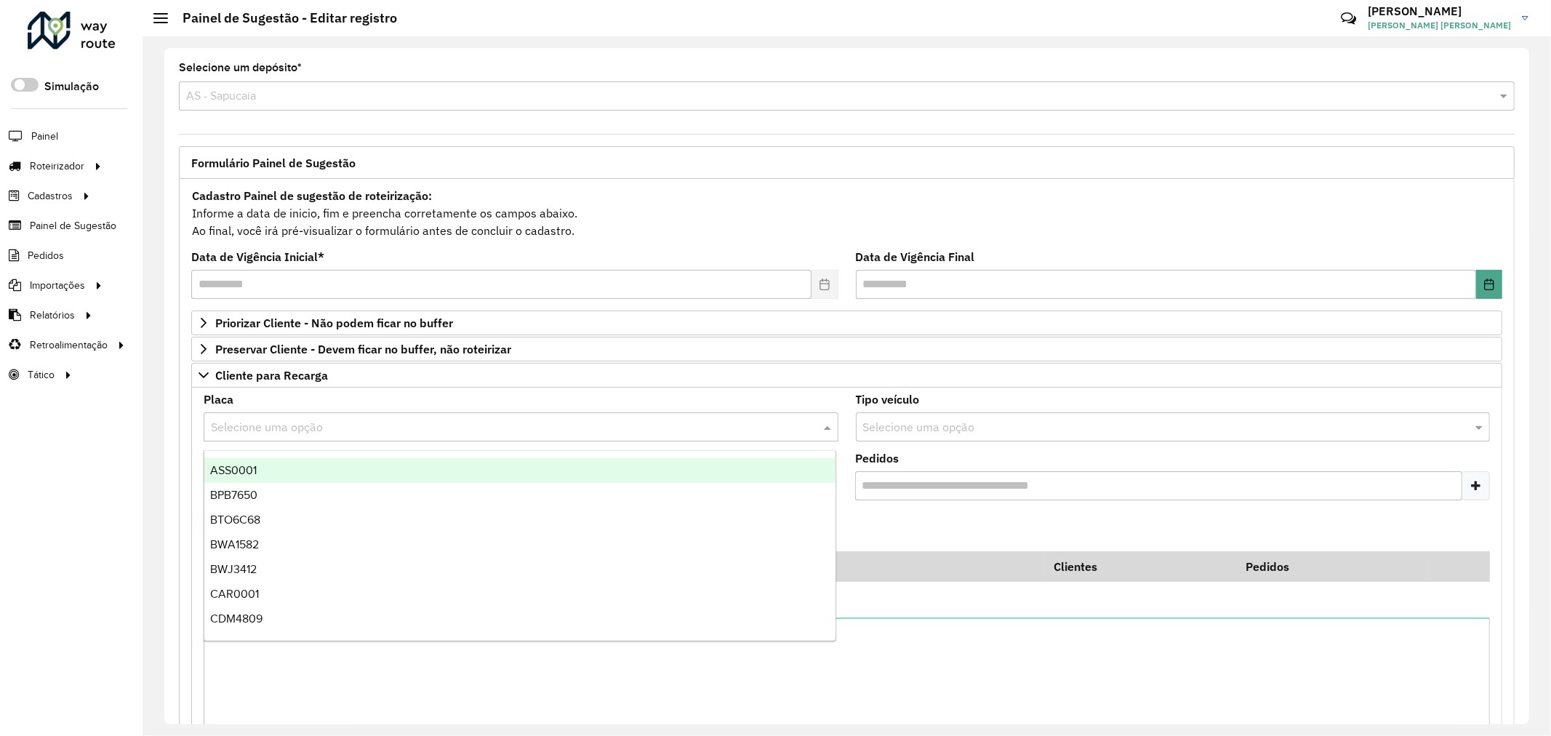
click at [502, 430] on input "text" at bounding box center [506, 427] width 591 height 17
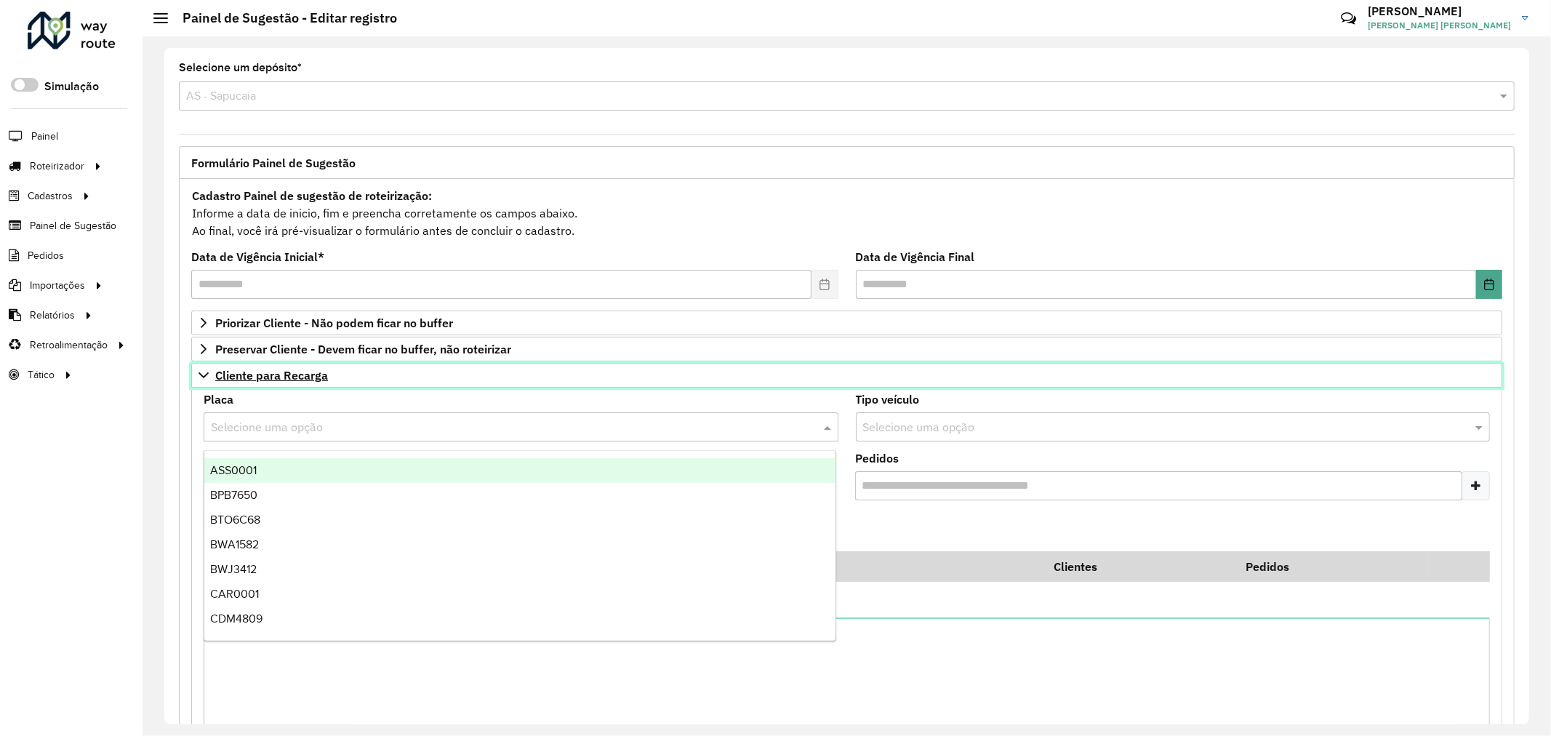
click at [369, 374] on link "Cliente para Recarga" at bounding box center [846, 375] width 1311 height 25
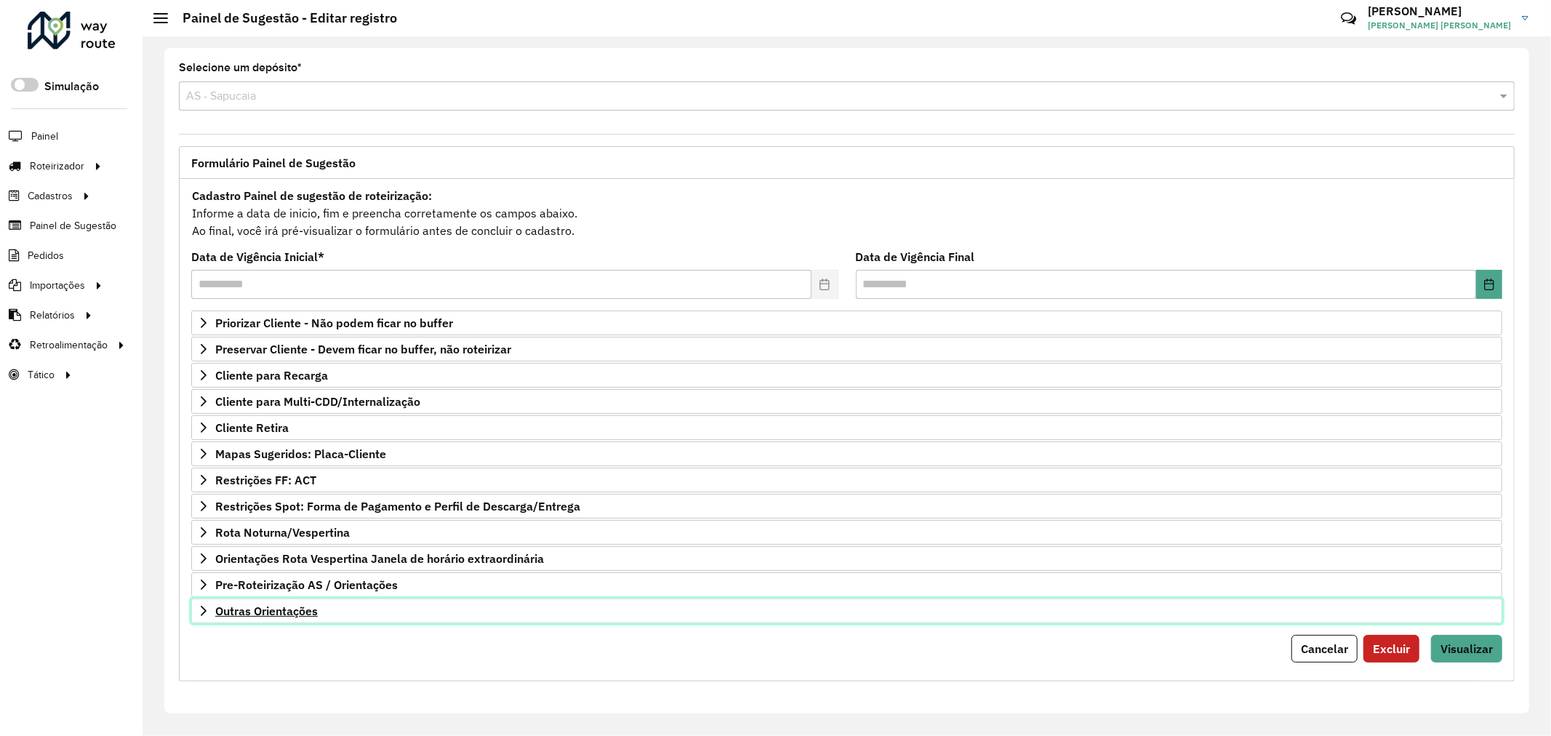
click at [289, 607] on span "Outras Orientações" at bounding box center [266, 611] width 103 height 12
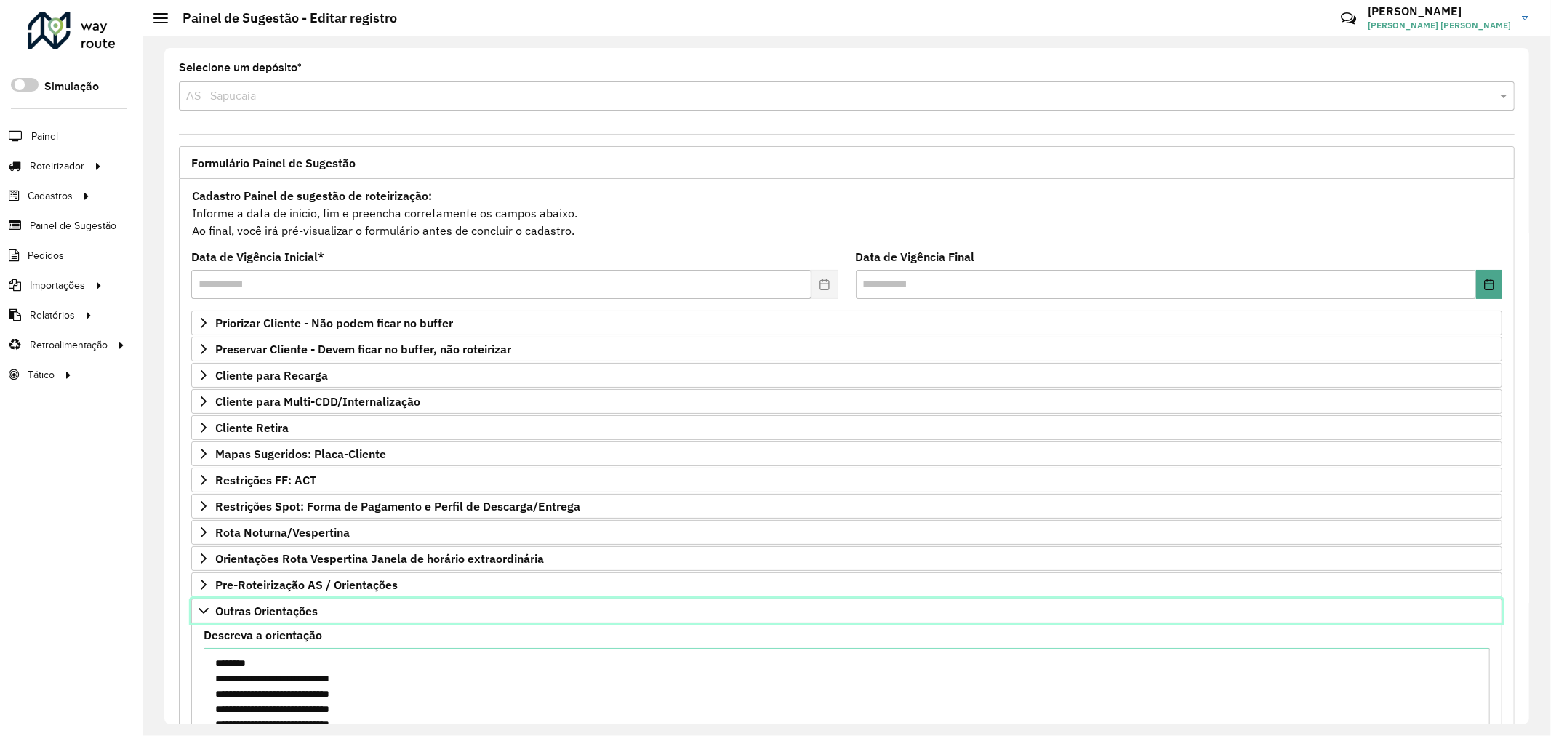
scroll to position [158, 0]
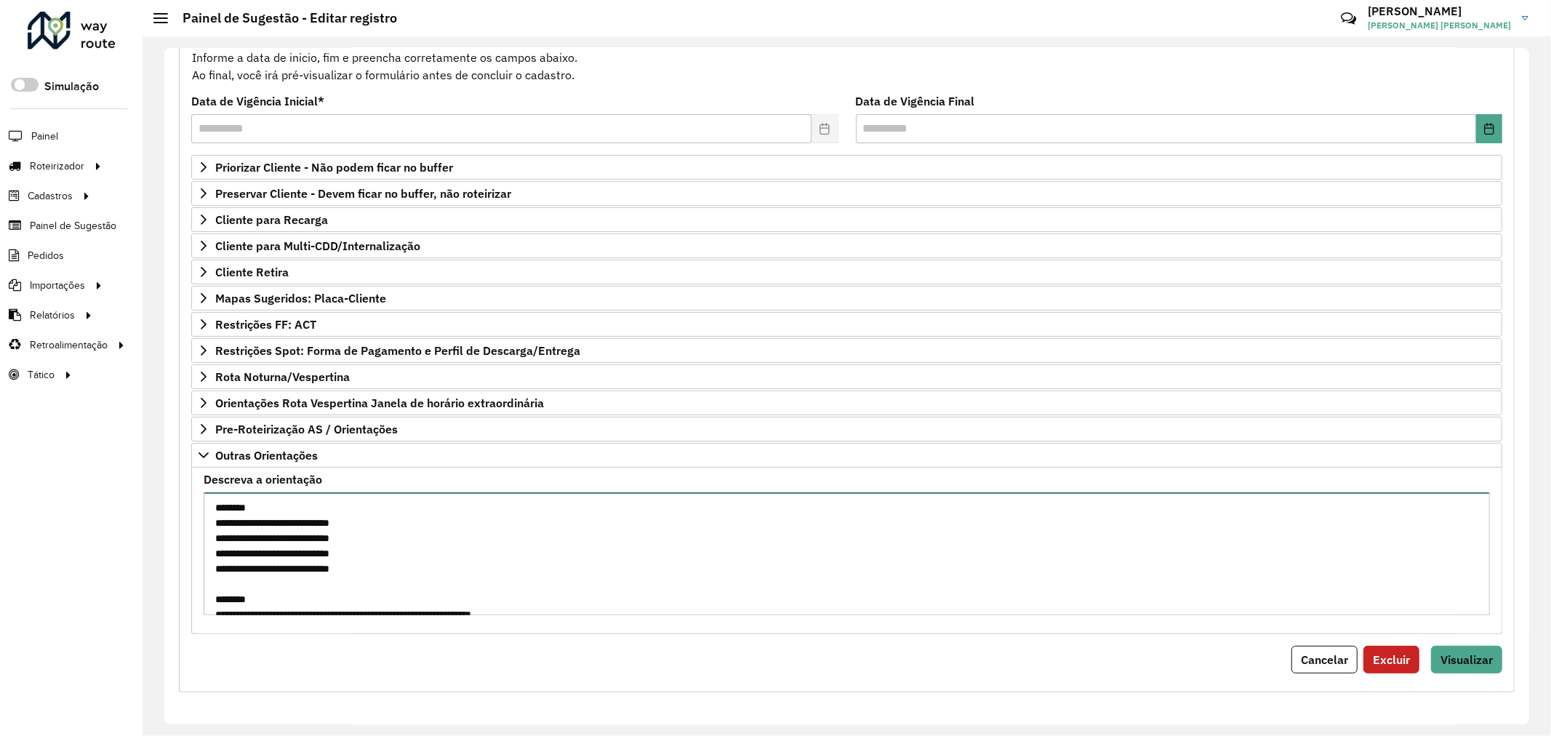
click at [406, 529] on textarea "**********" at bounding box center [847, 553] width 1286 height 123
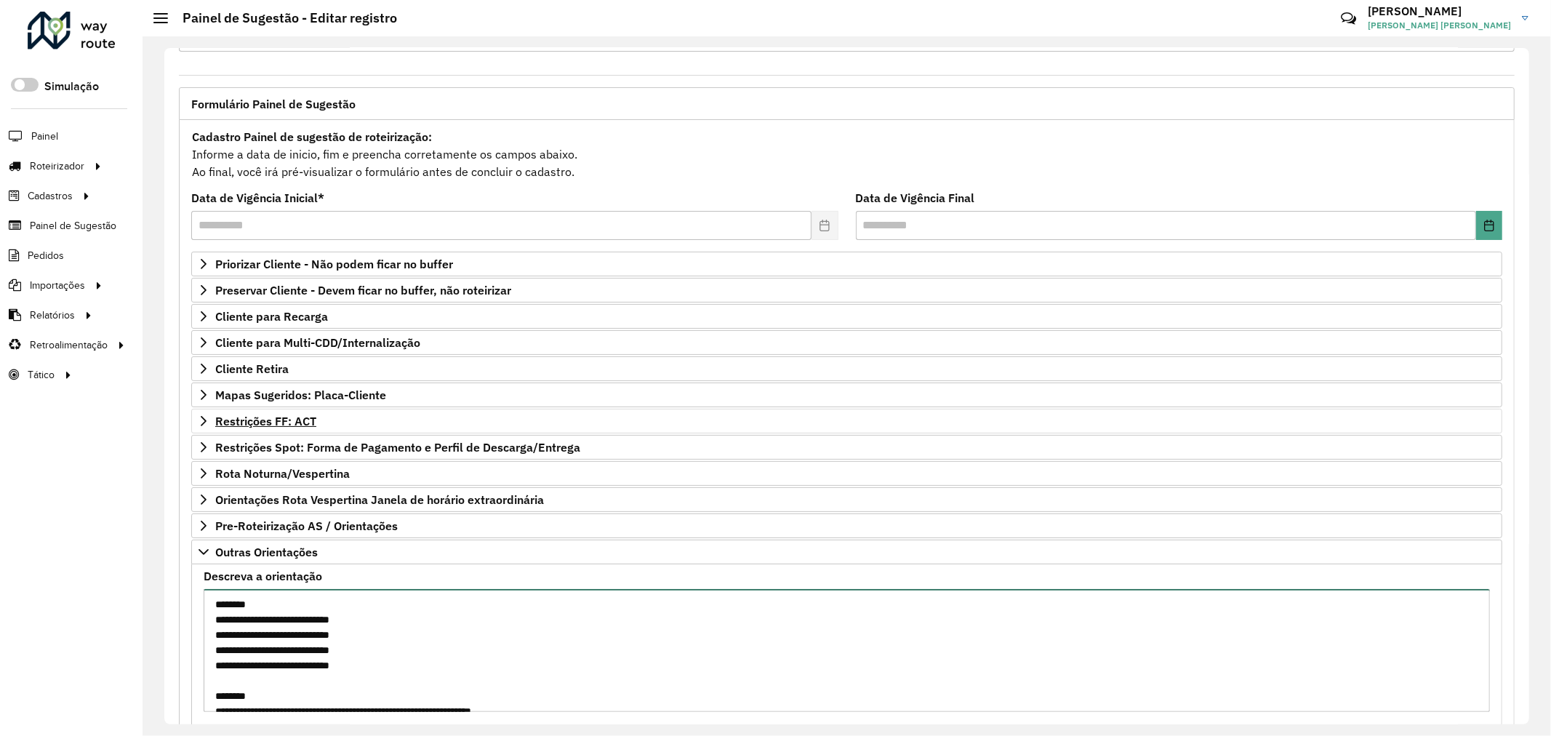
scroll to position [0, 0]
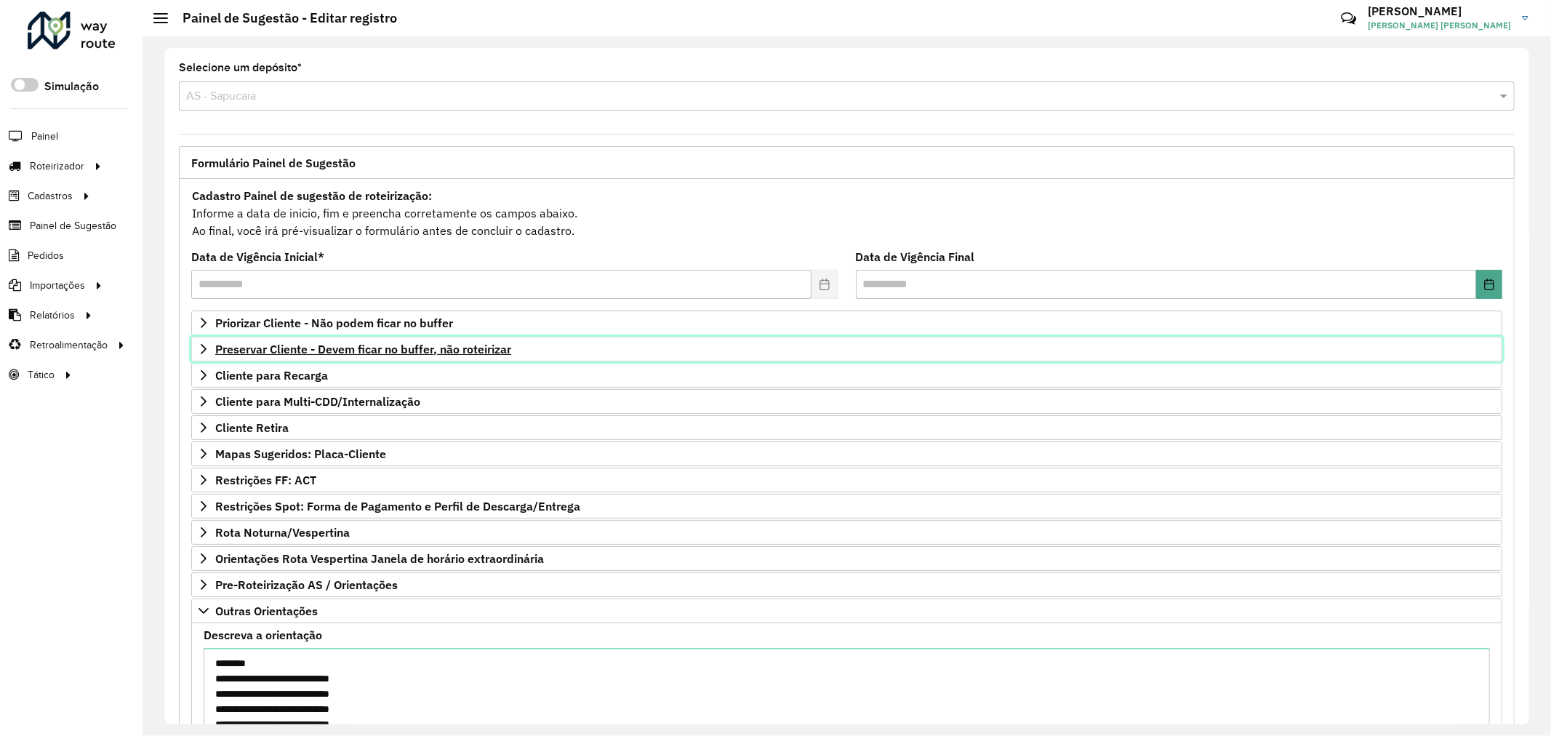
click at [336, 347] on span "Preservar Cliente - Devem ficar no buffer, não roteirizar" at bounding box center [363, 349] width 296 height 12
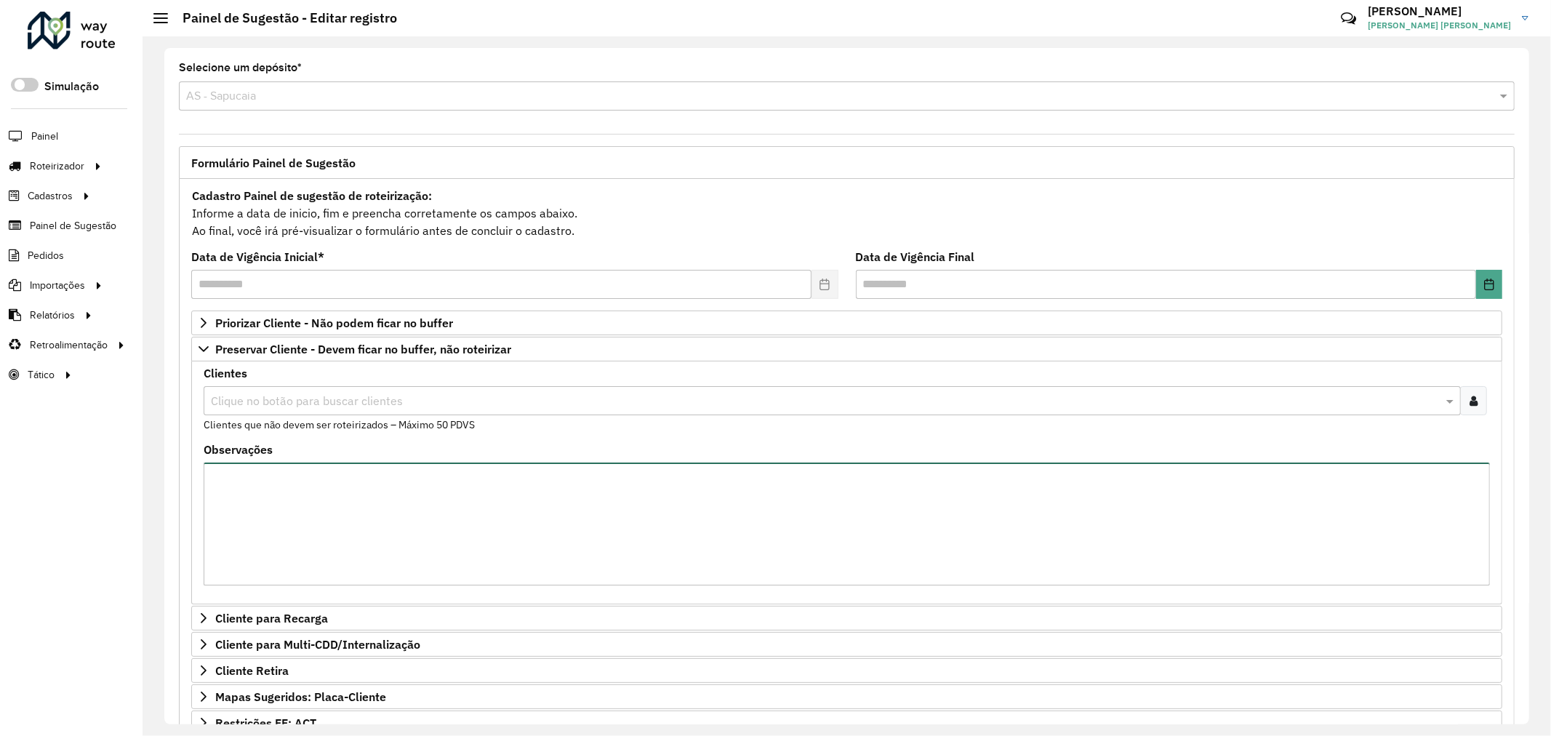
click at [344, 499] on textarea "Observações" at bounding box center [847, 523] width 1286 height 123
